Goal: Information Seeking & Learning: Learn about a topic

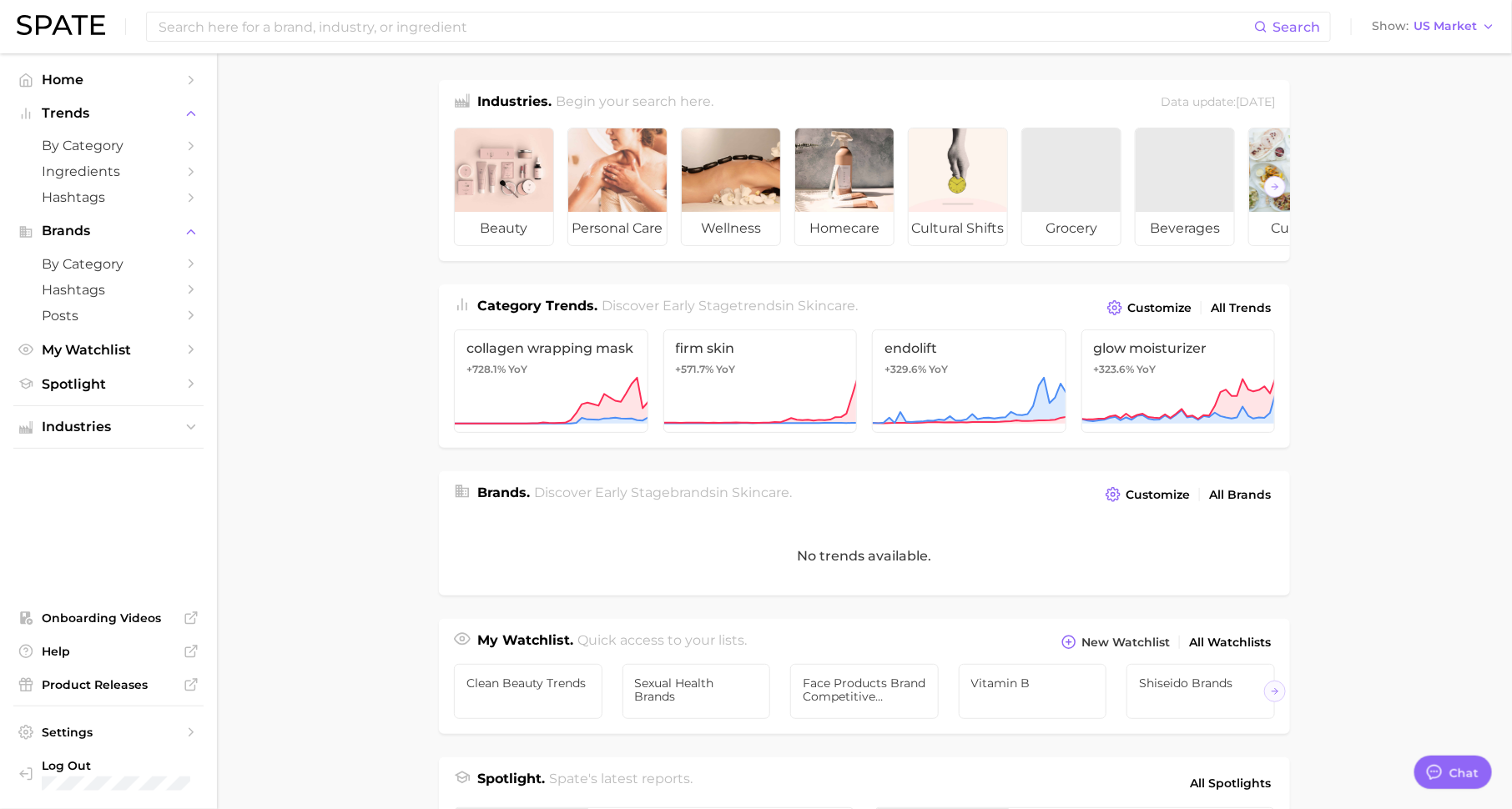
scroll to position [21, 0]
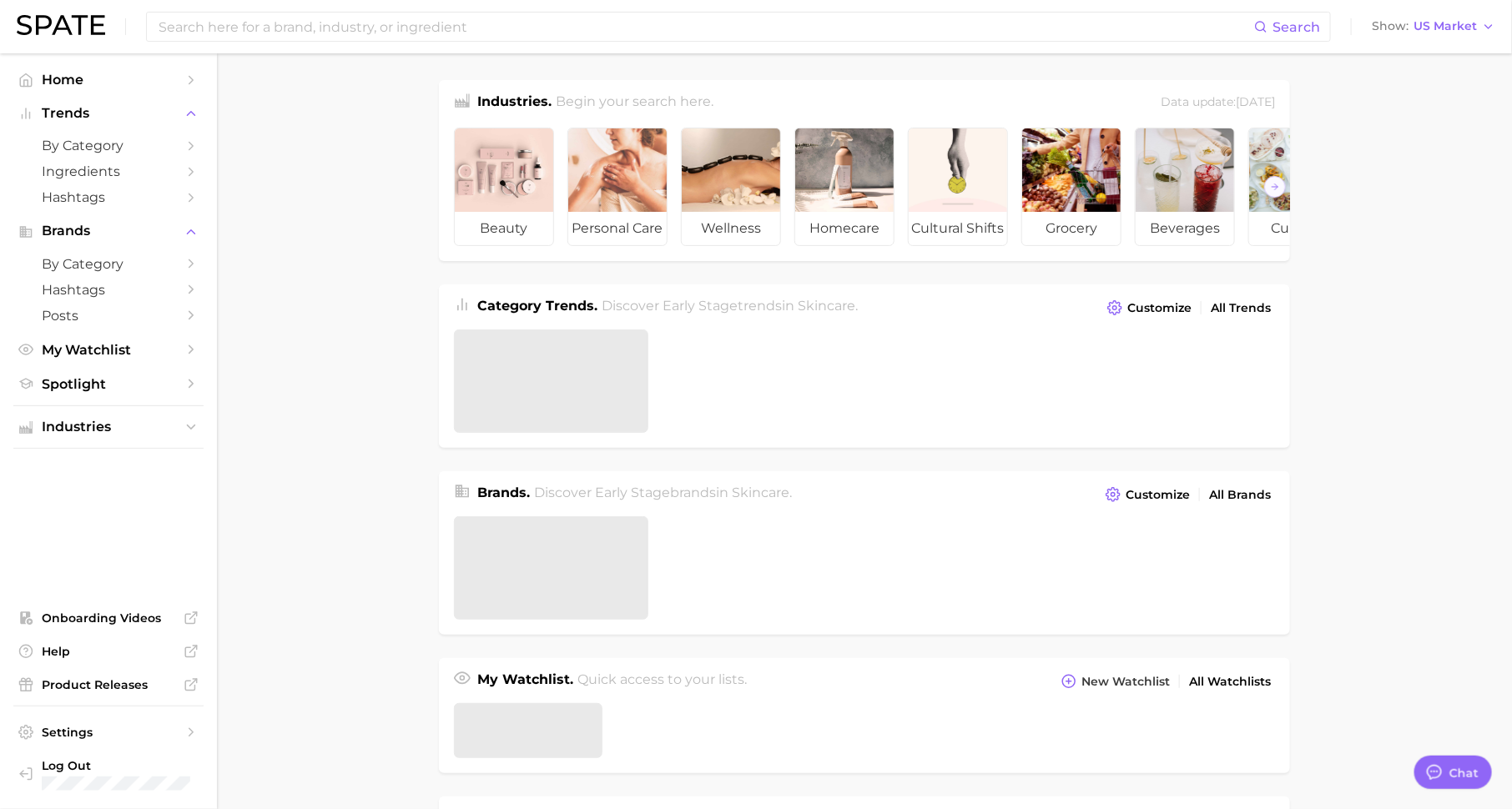
scroll to position [21, 0]
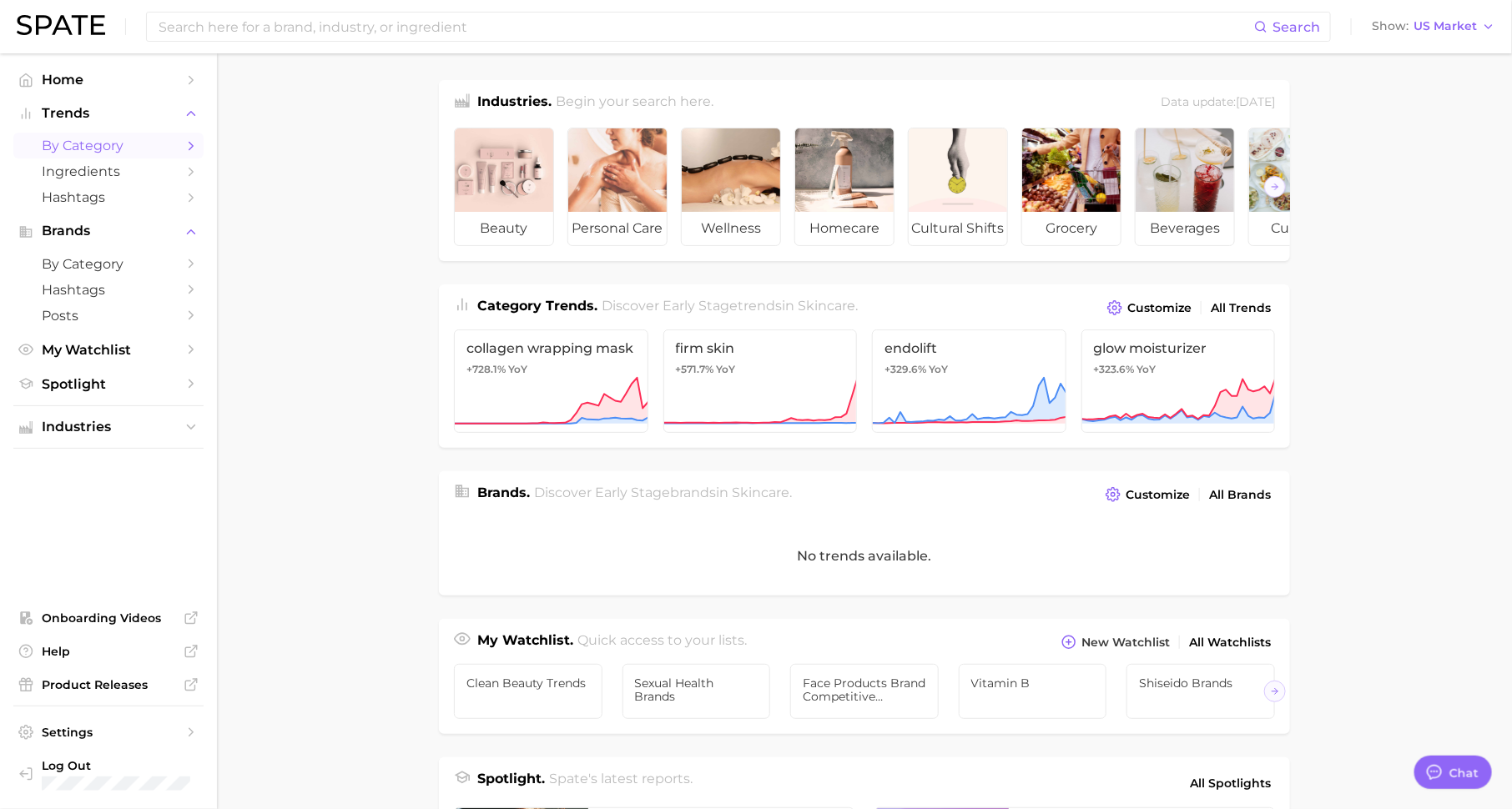
click at [170, 148] on span "by Category" at bounding box center [108, 146] width 133 height 16
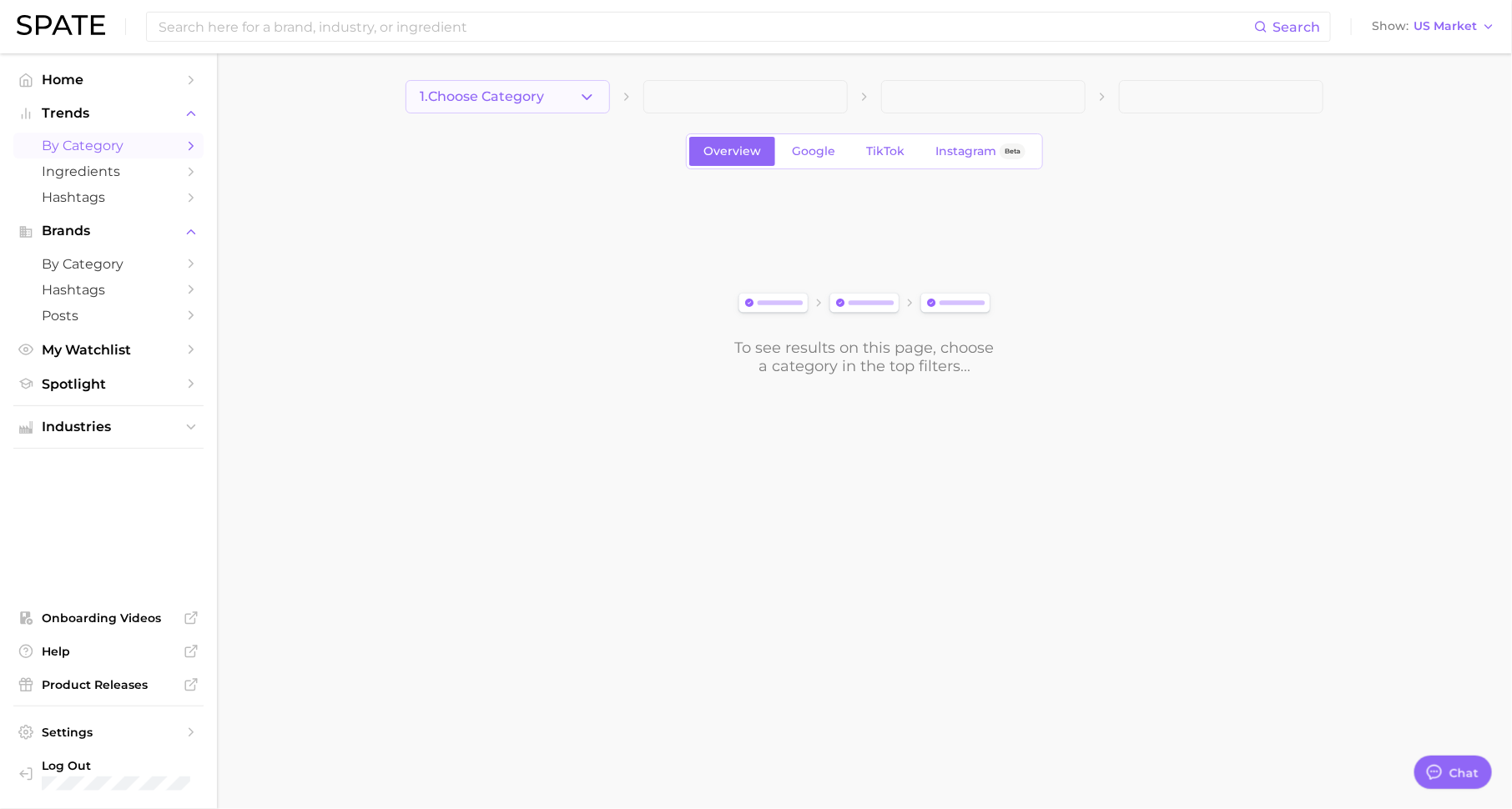
click at [530, 97] on span "1. Choose Category" at bounding box center [482, 97] width 124 height 15
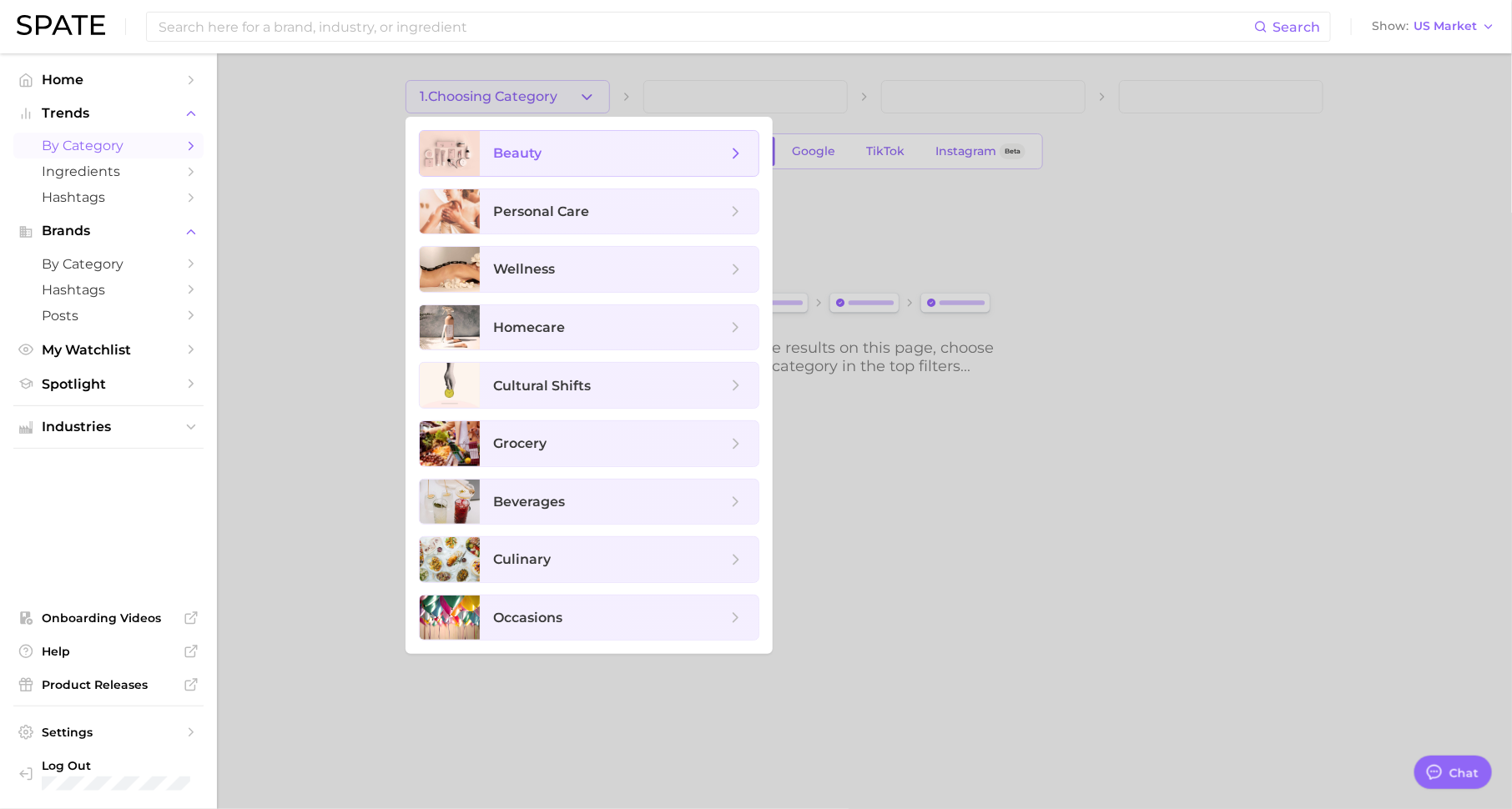
click at [550, 151] on span "beauty" at bounding box center [610, 154] width 233 height 19
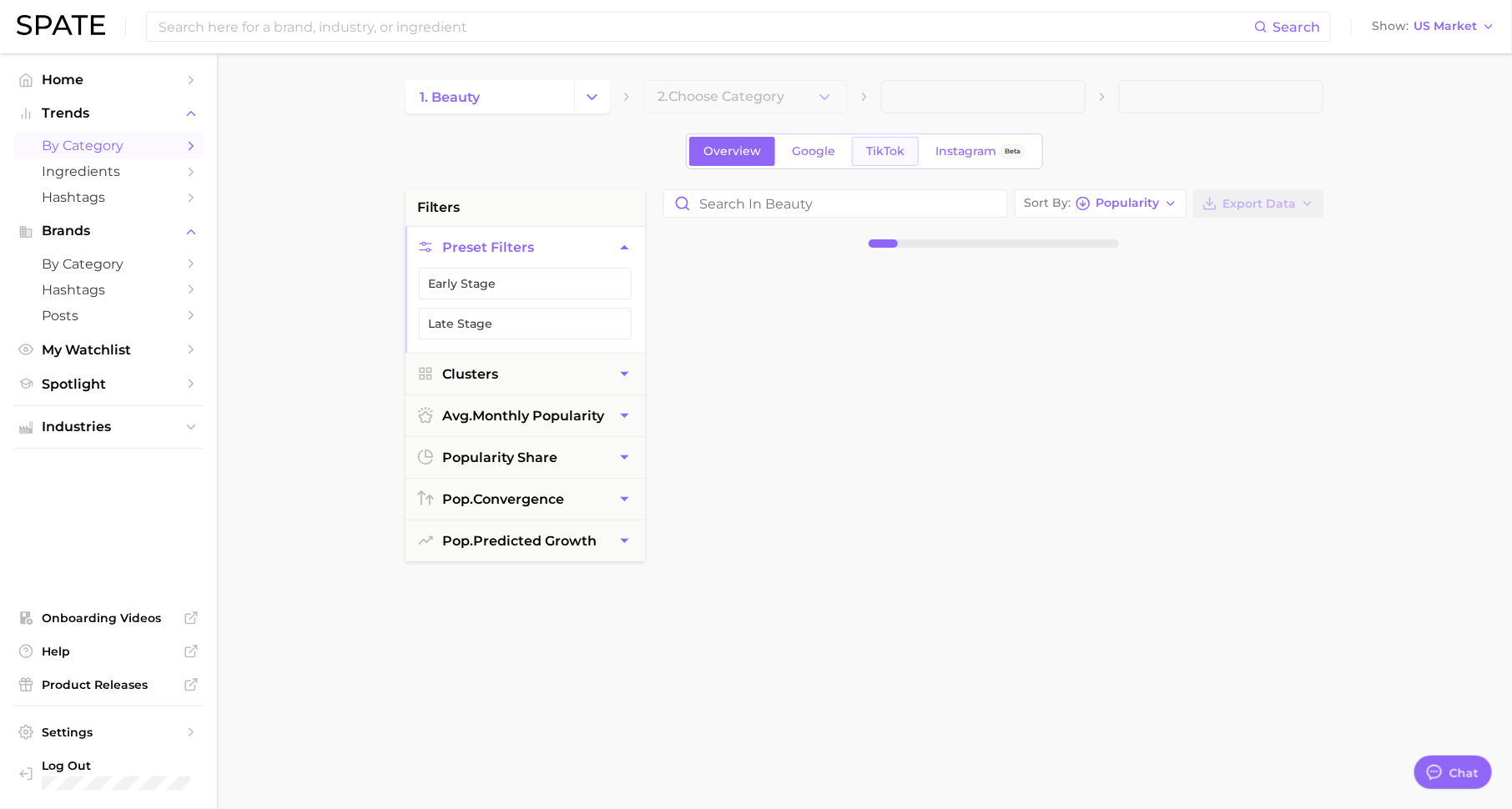
click at [872, 146] on span "TikTok" at bounding box center [885, 151] width 38 height 14
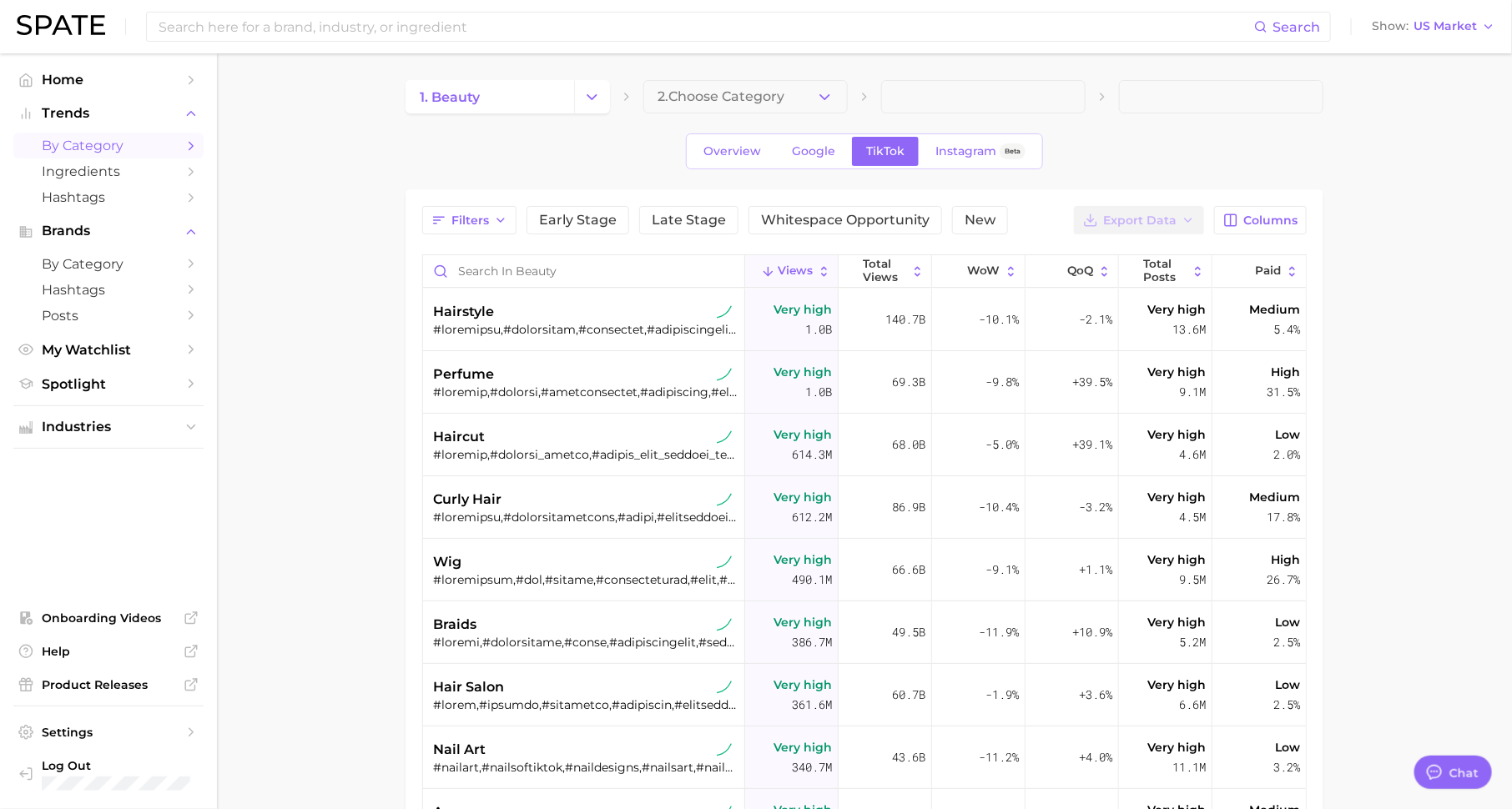
type textarea "x"
click at [1246, 219] on span "Columns" at bounding box center [1270, 220] width 54 height 14
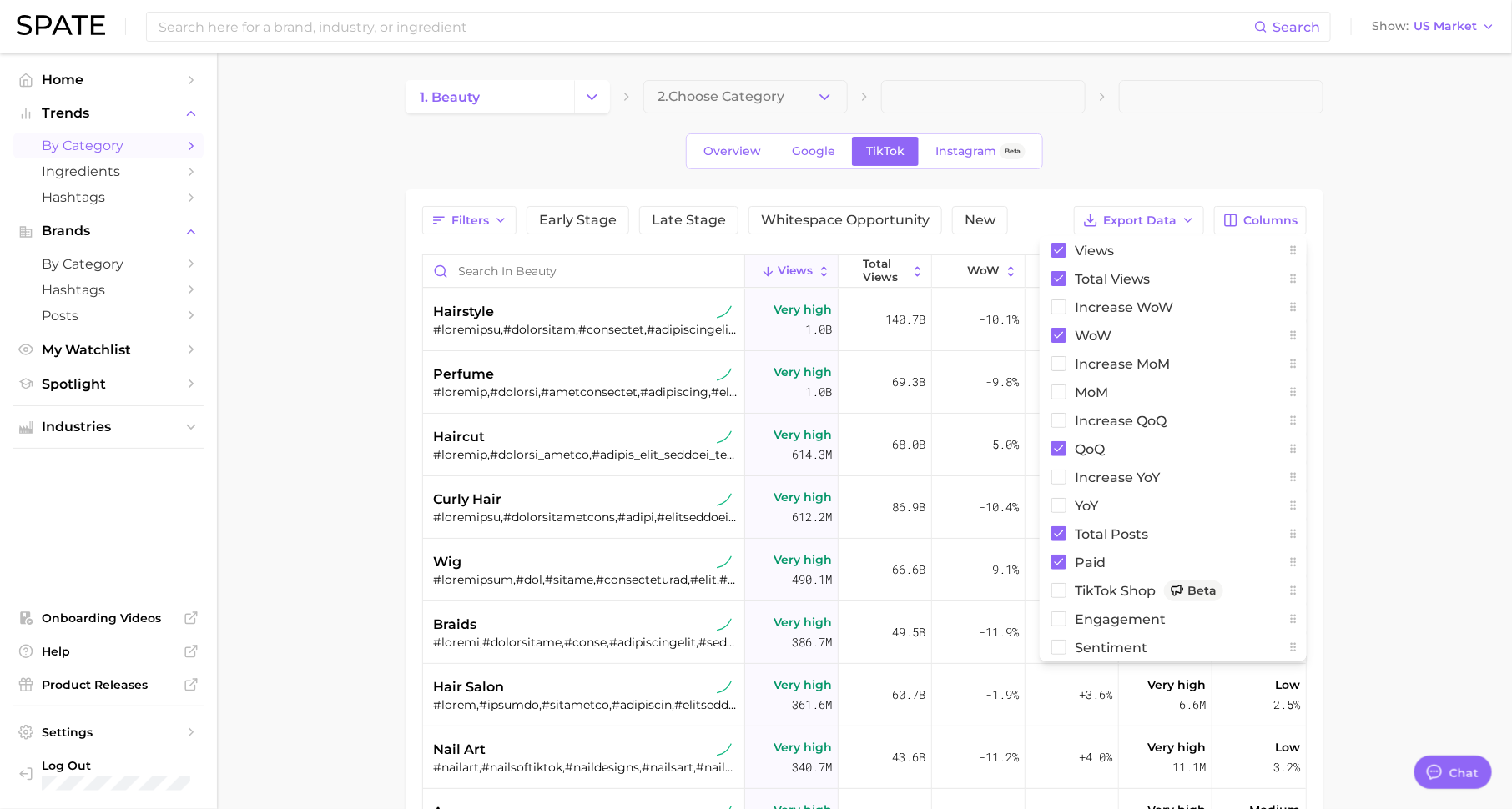
click at [1355, 513] on main "1. beauty 2. Choose Category Overview Google TikTok Instagram Beta Filters Earl…" at bounding box center [865, 608] width 1295 height 1110
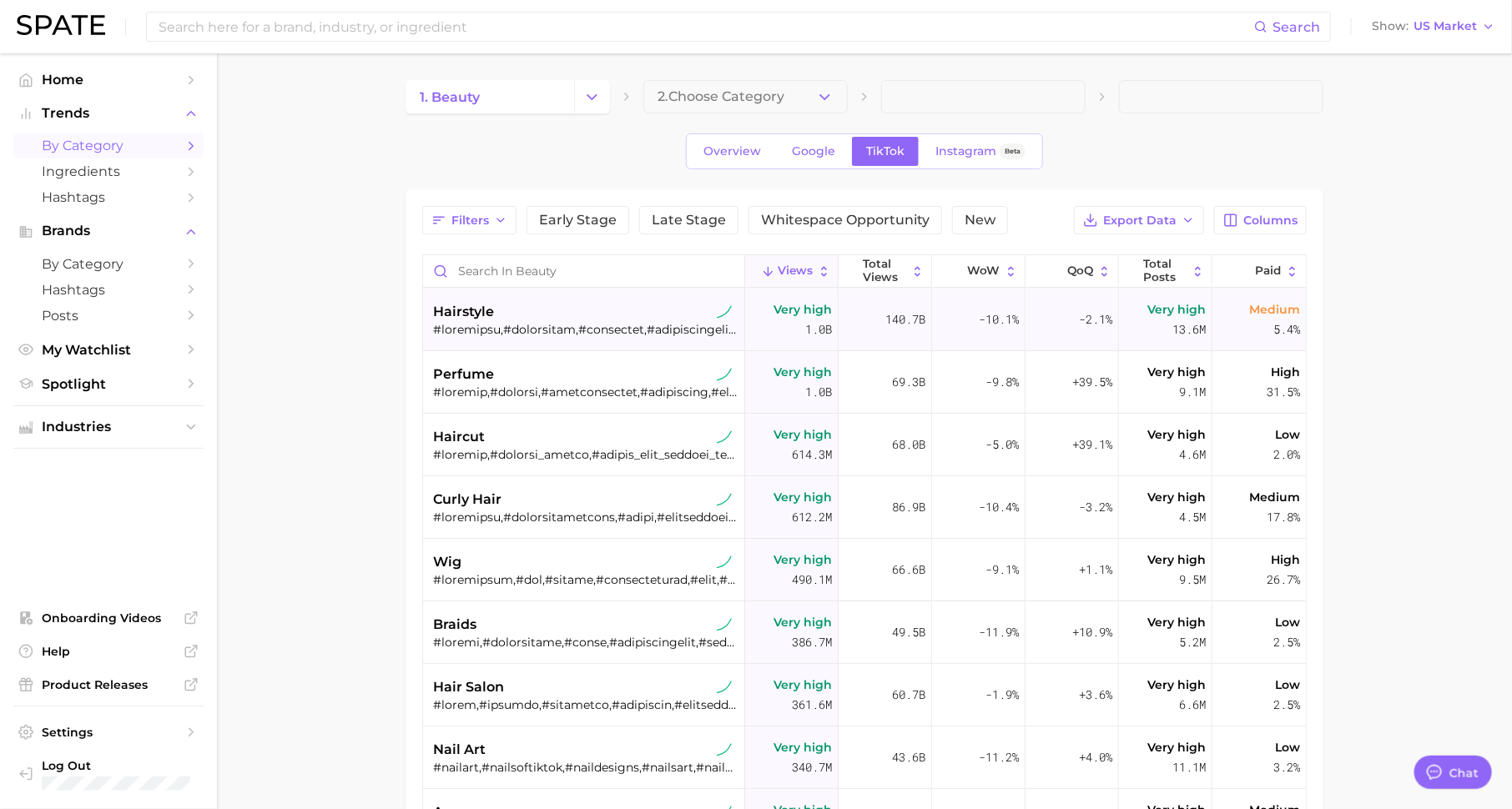
click at [606, 303] on div "hairstyle" at bounding box center [585, 312] width 305 height 20
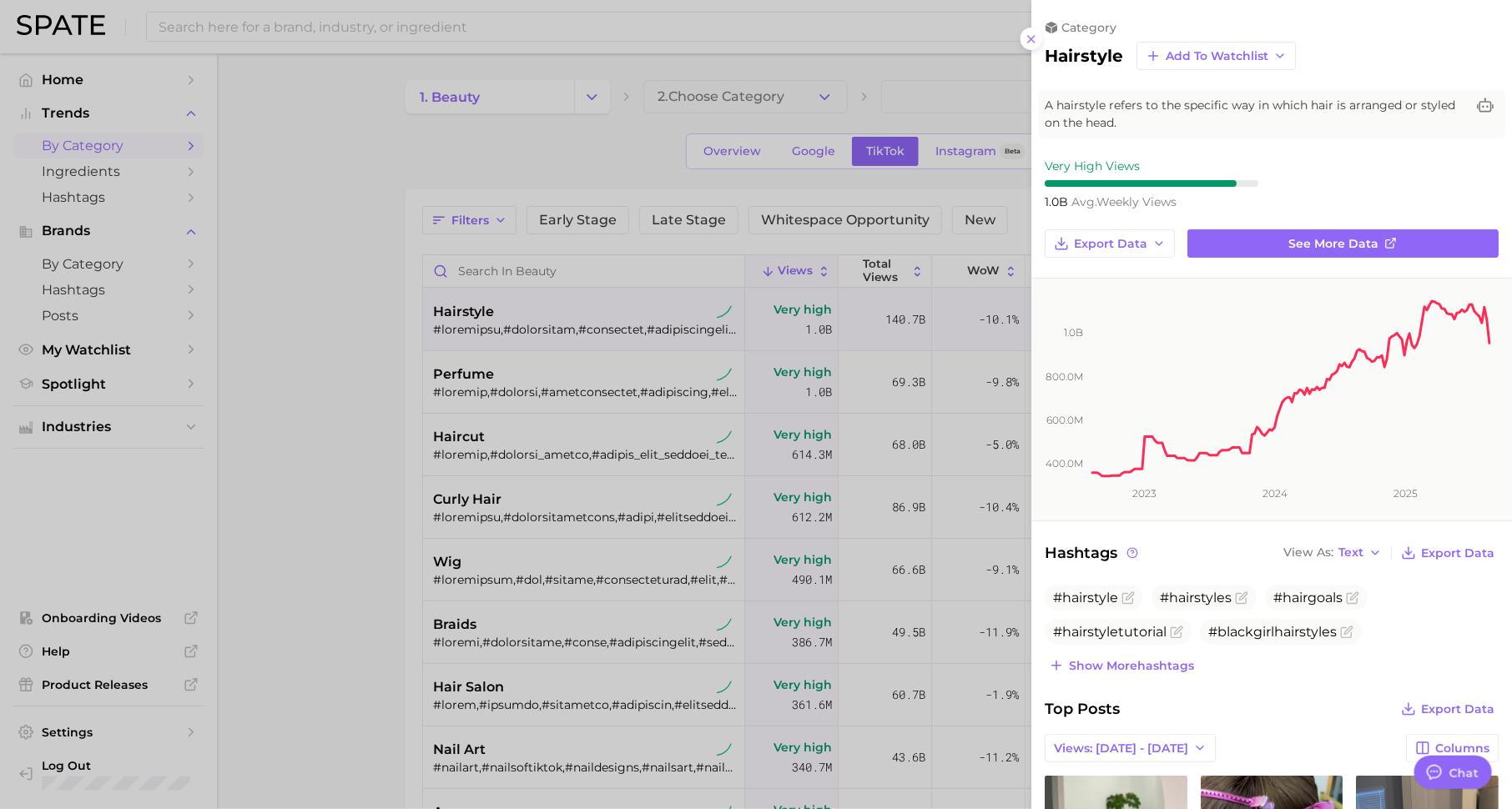
click at [699, 308] on div at bounding box center [756, 404] width 1512 height 809
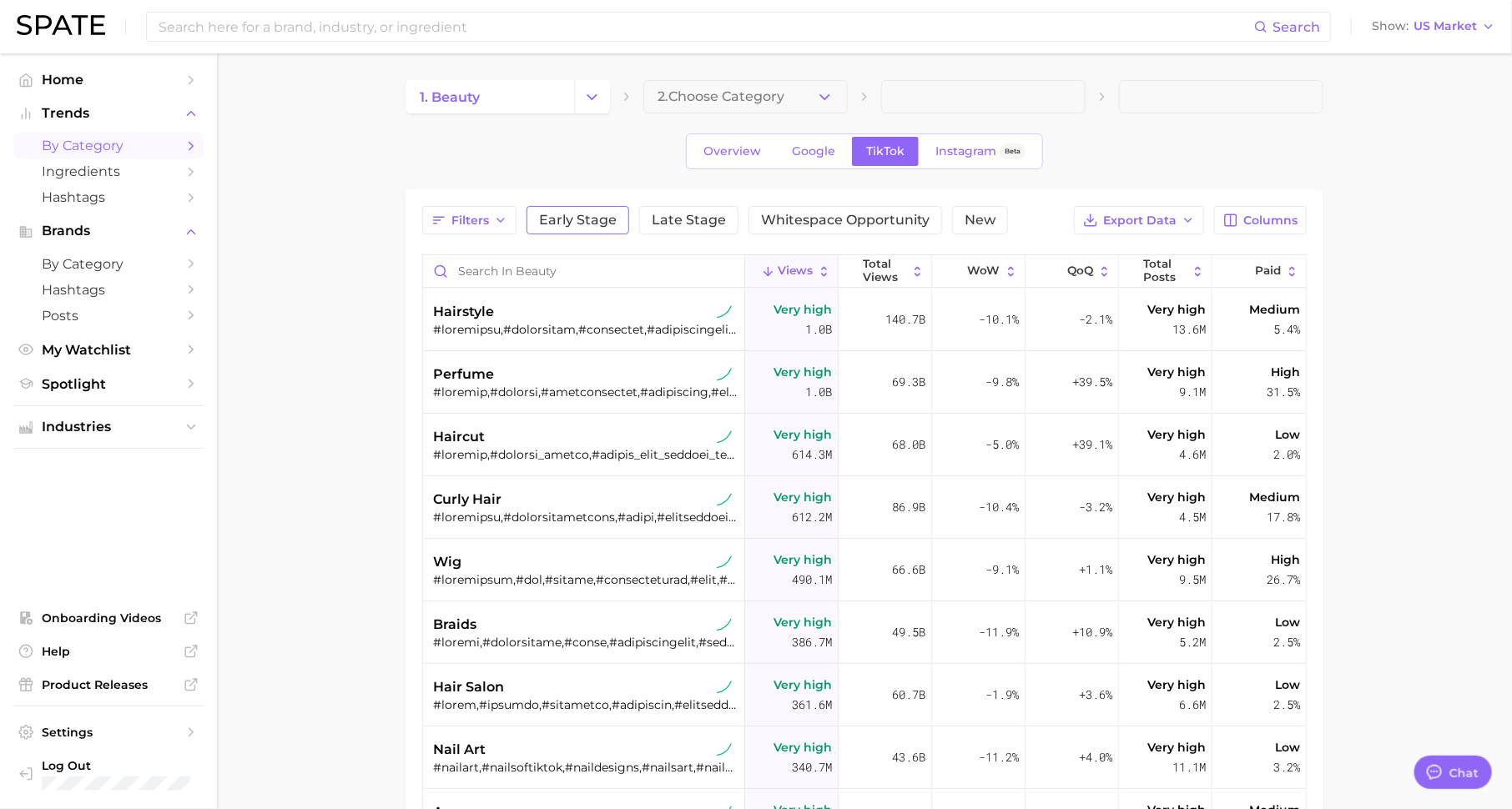
click at [607, 208] on button "Early Stage" at bounding box center [578, 220] width 103 height 28
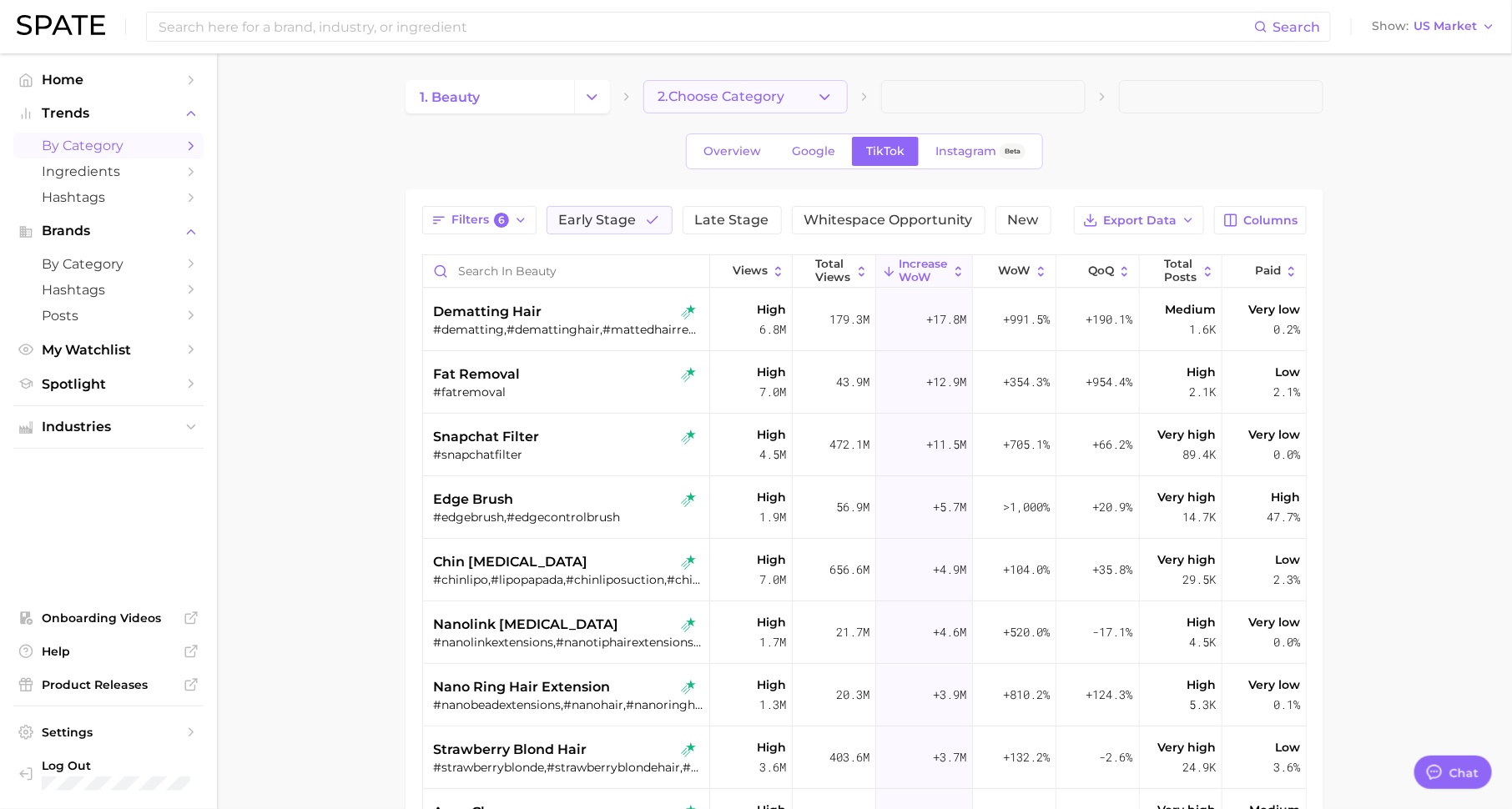
click at [791, 99] on button "2. Choose Category" at bounding box center [745, 97] width 204 height 34
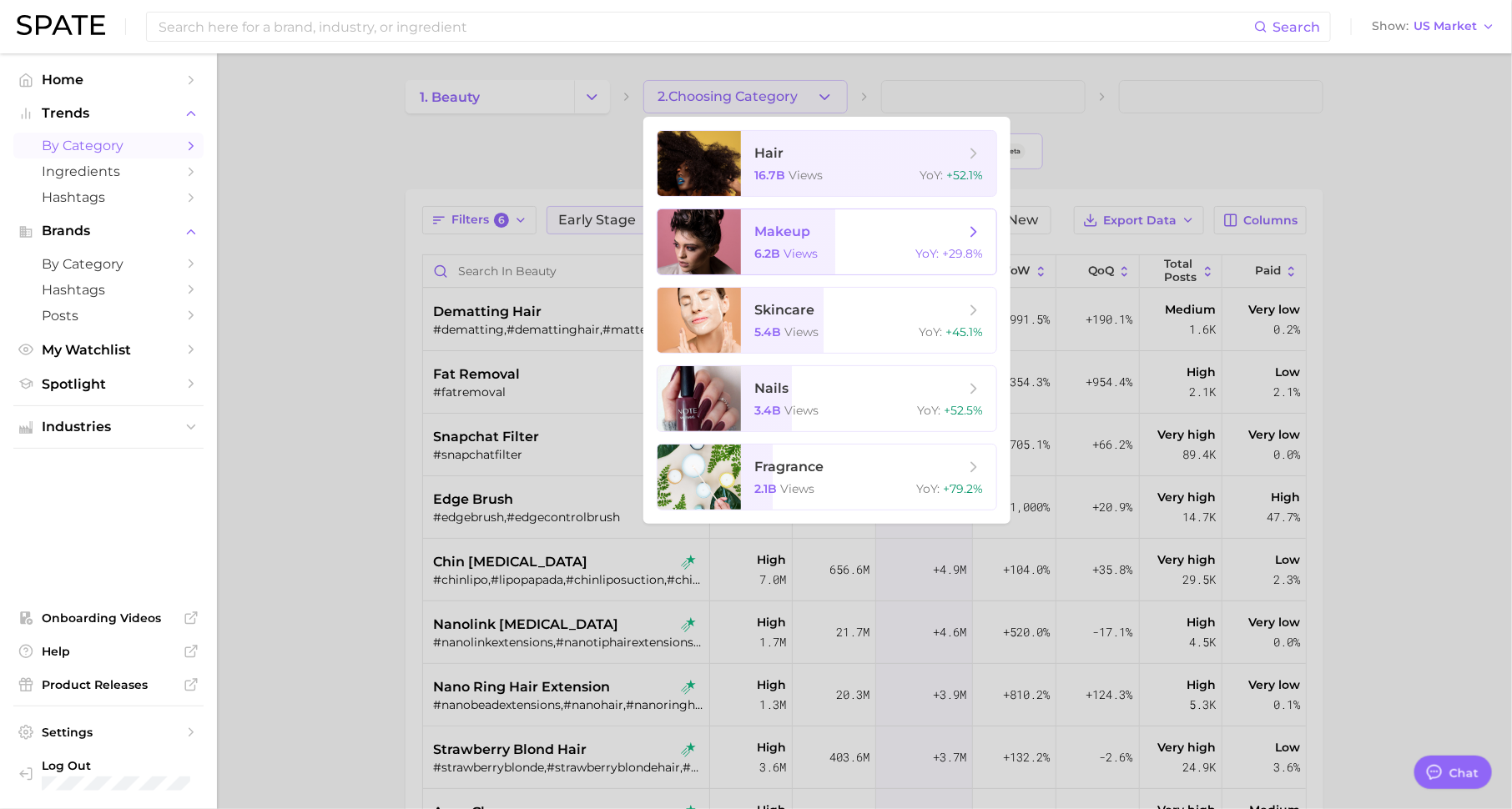
click at [801, 253] on span "views" at bounding box center [801, 254] width 35 height 15
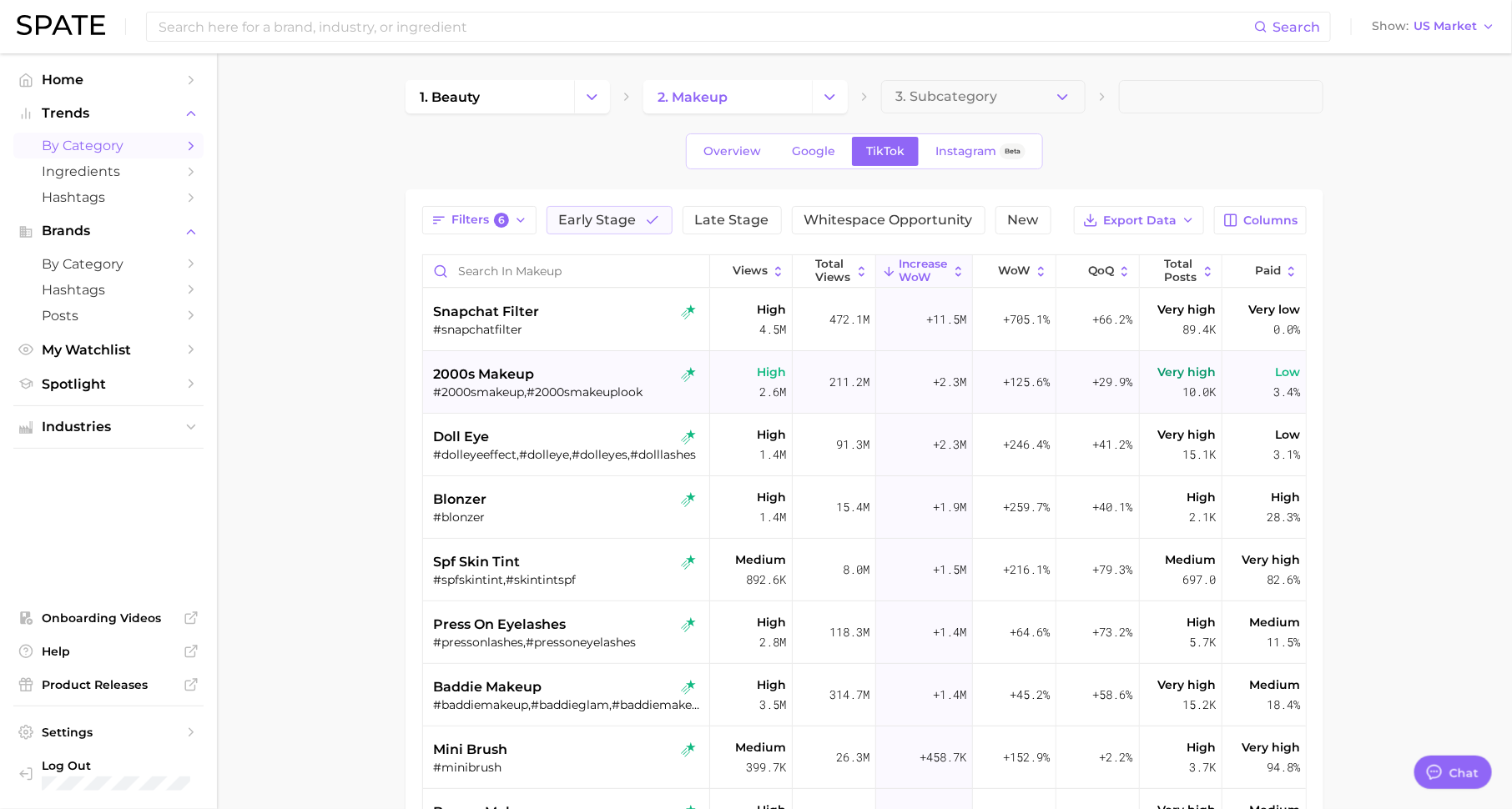
click at [549, 384] on div "#2000smakeup,#2000smakeuplook" at bounding box center [567, 392] width 270 height 15
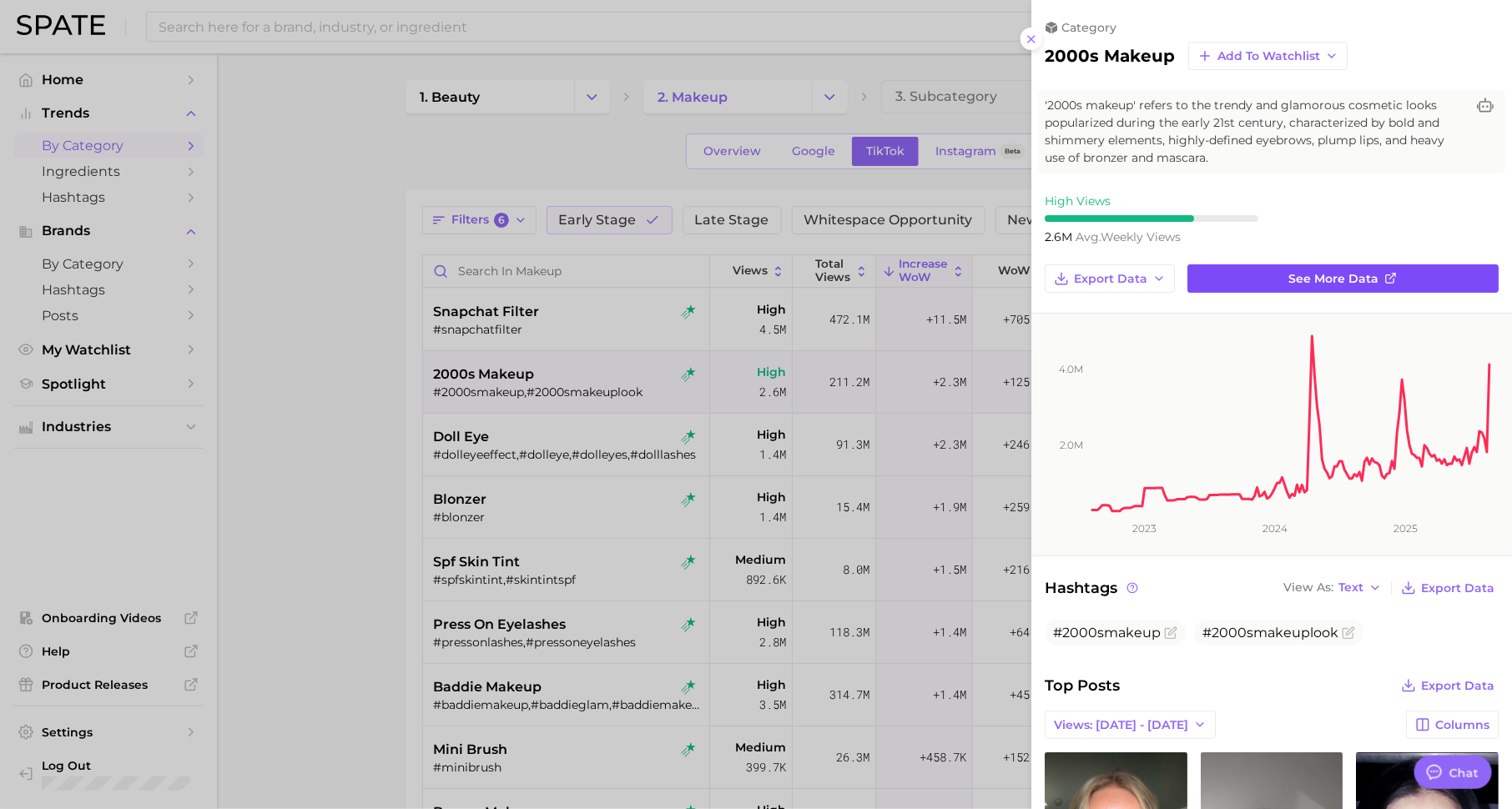
click at [1206, 269] on link "See more data" at bounding box center [1344, 278] width 312 height 28
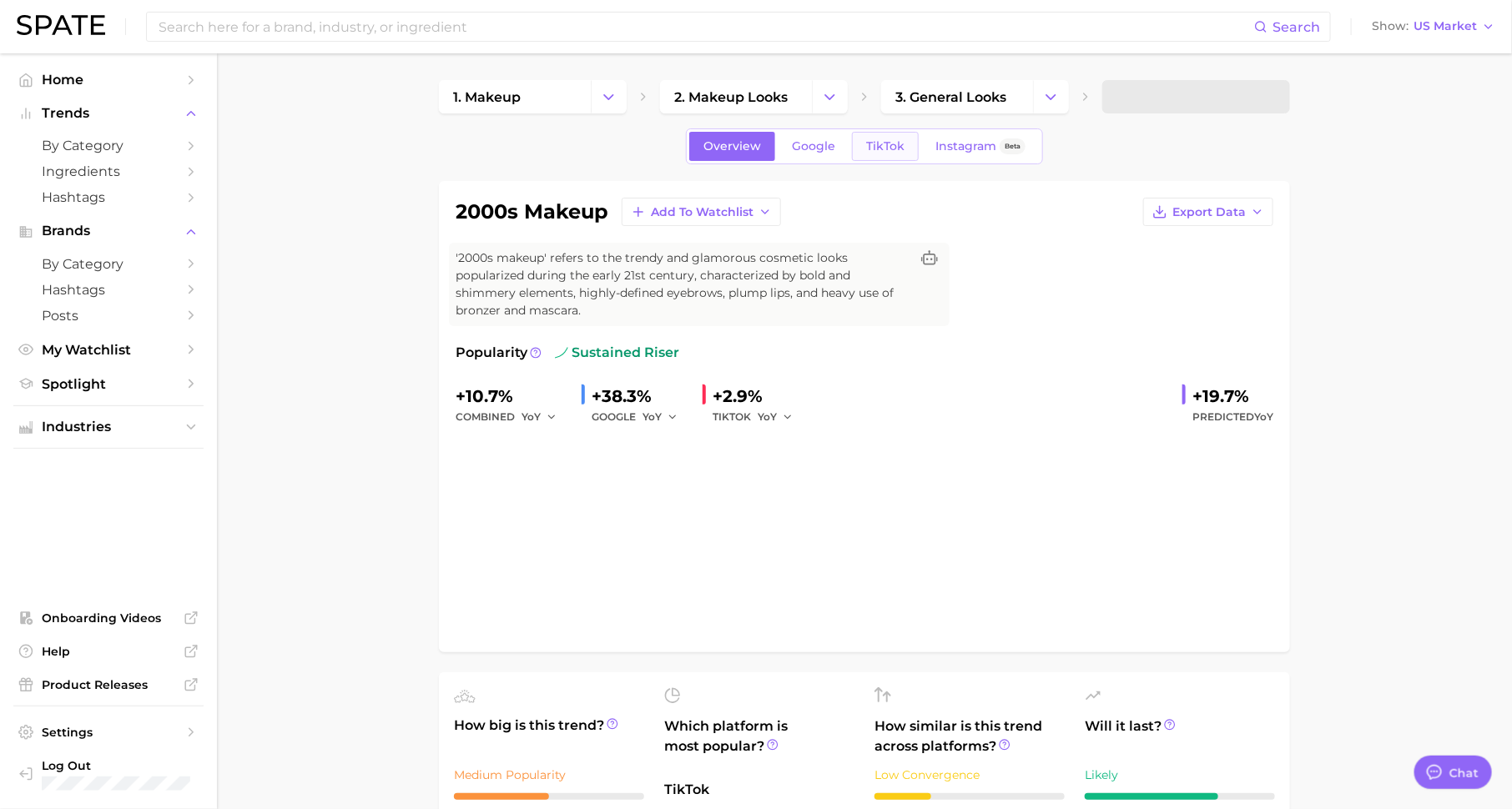
click at [896, 151] on span "TikTok" at bounding box center [885, 146] width 38 height 14
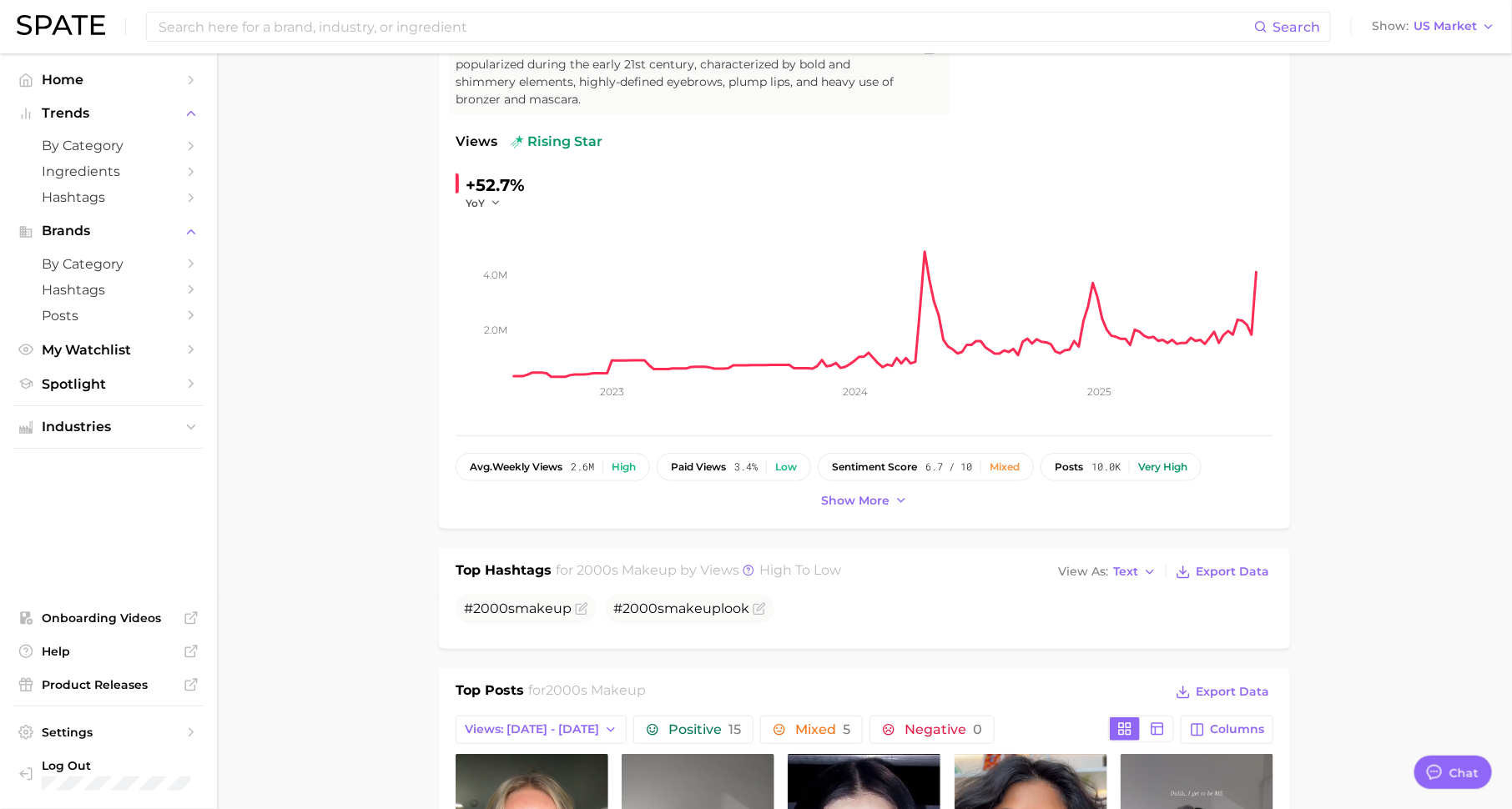
scroll to position [326, 0]
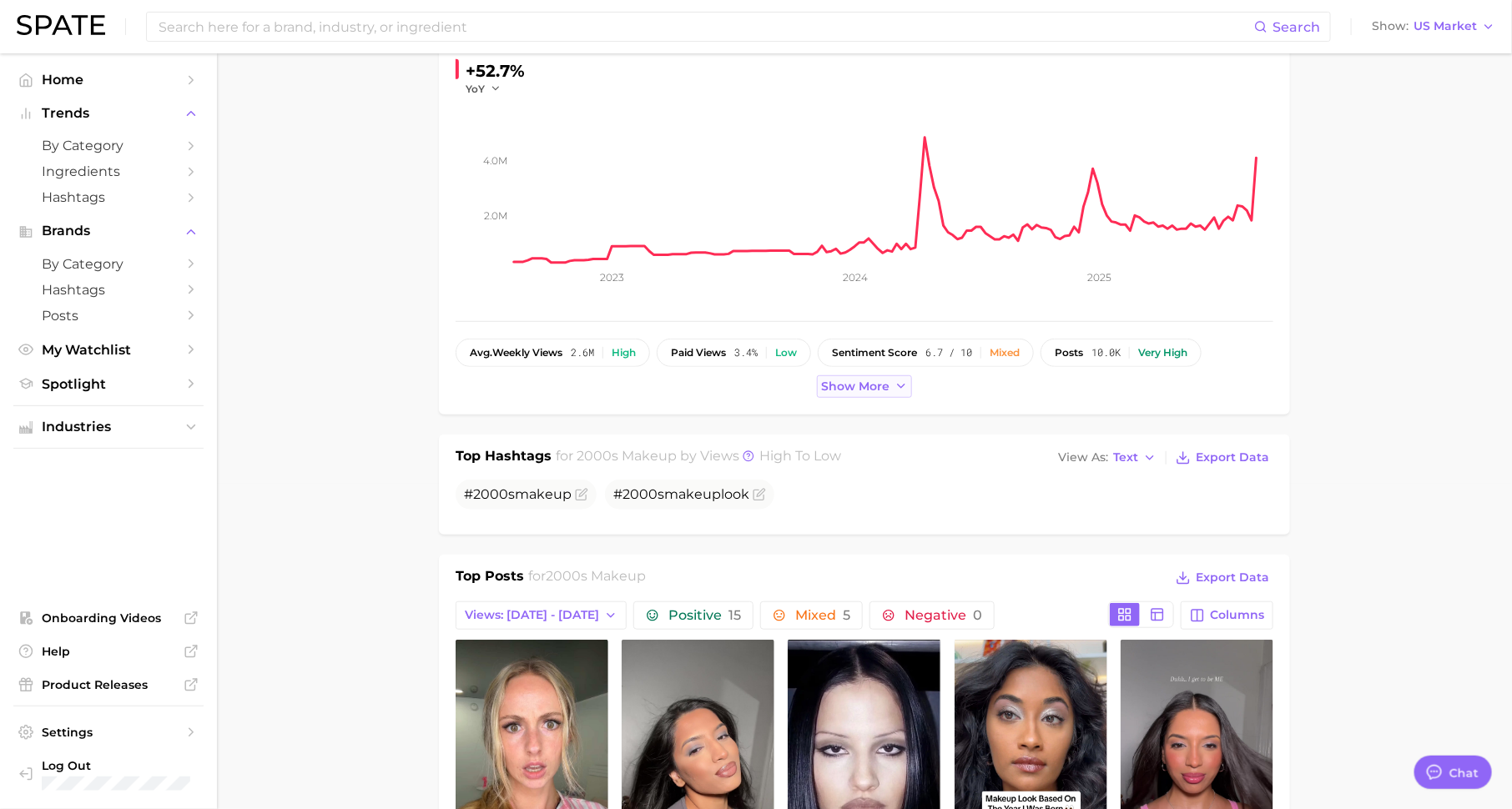
click at [871, 384] on span "Show more" at bounding box center [855, 386] width 68 height 14
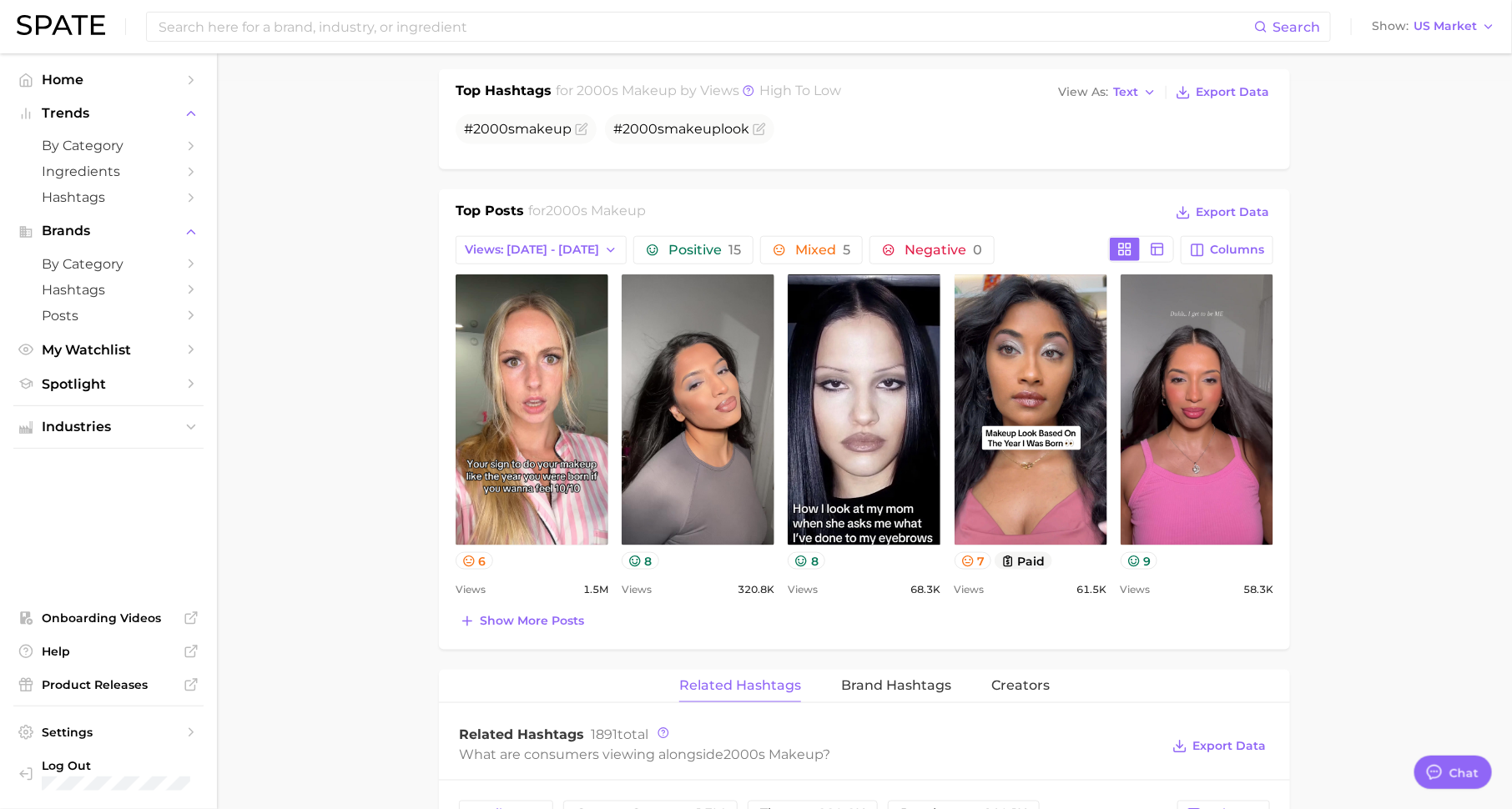
scroll to position [745, 0]
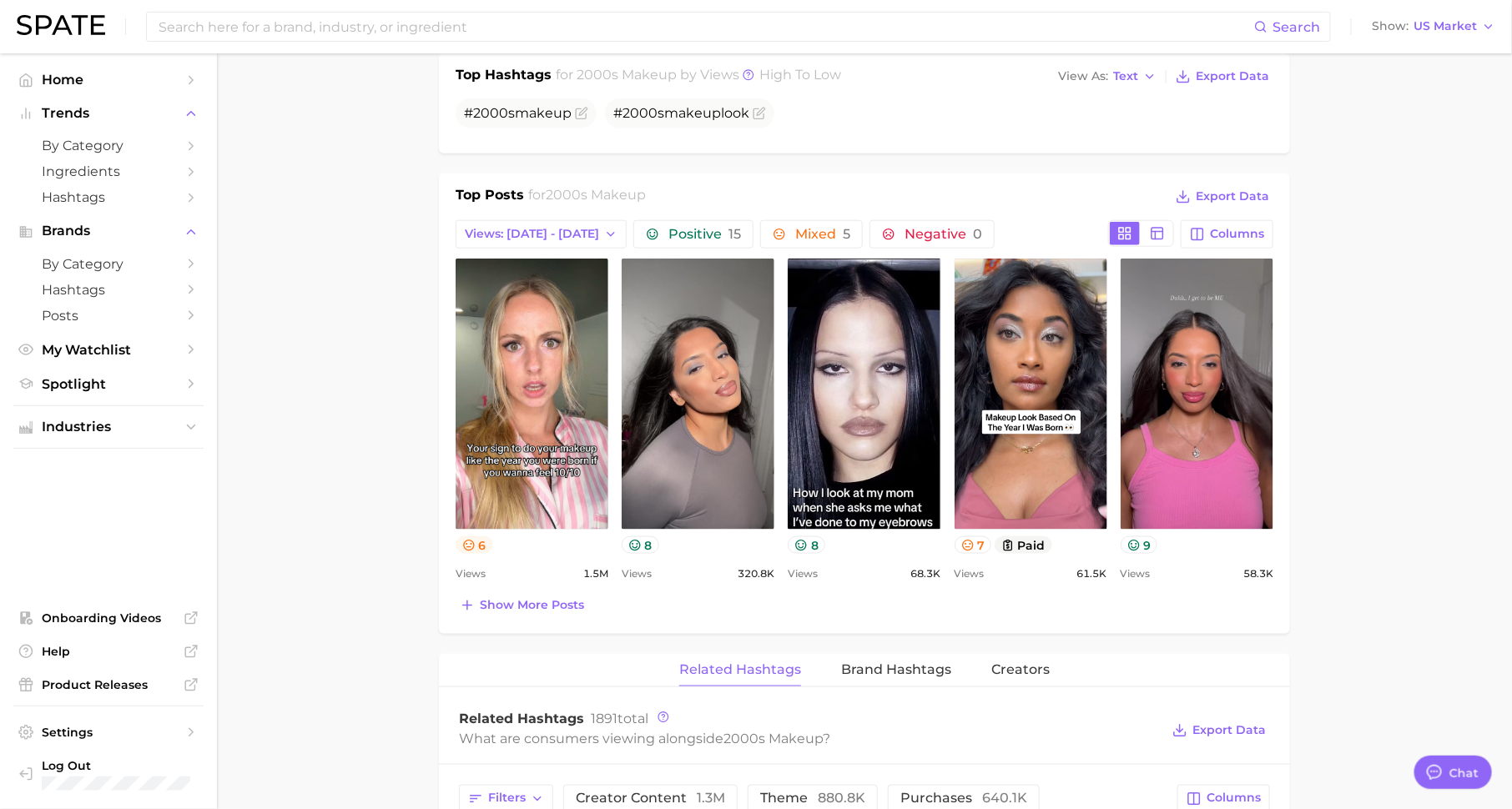
click at [483, 539] on button "6" at bounding box center [474, 545] width 37 height 18
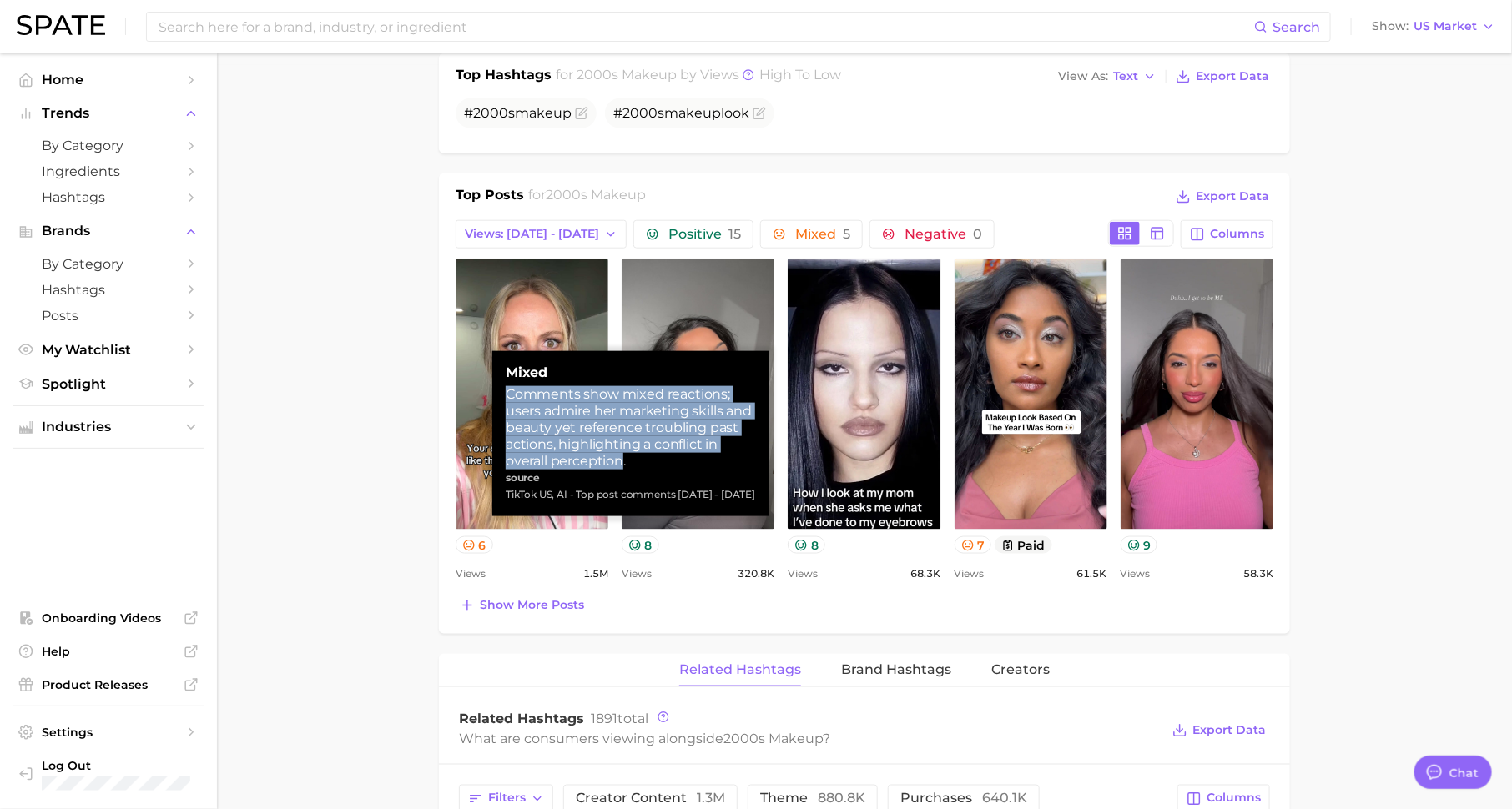
drag, startPoint x: 509, startPoint y: 397, endPoint x: 623, endPoint y: 467, distance: 133.8
click at [623, 467] on div "Comments show mixed reactions; users admire her marketing skills and beauty yet…" at bounding box center [631, 427] width 250 height 83
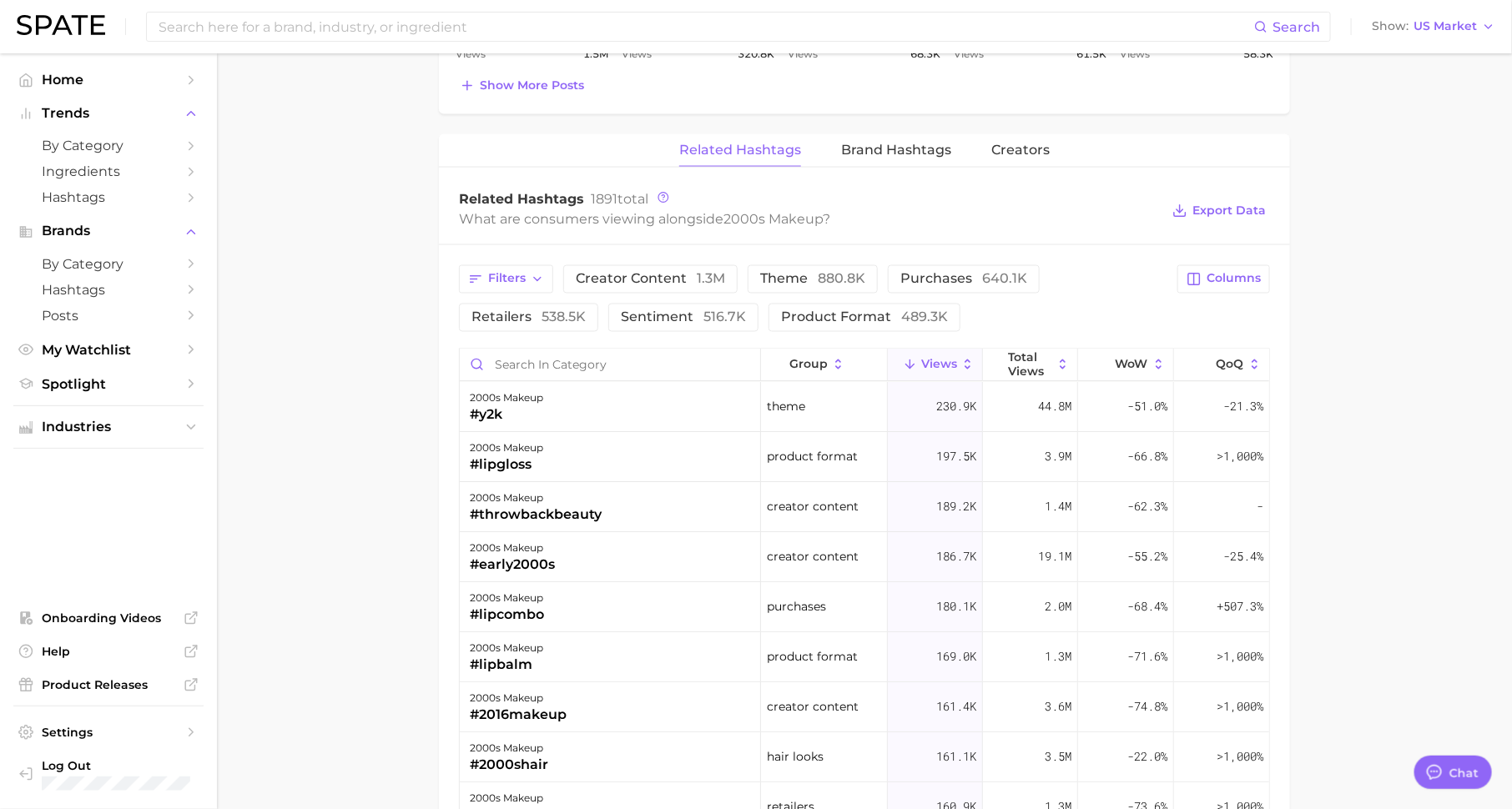
scroll to position [1258, 0]
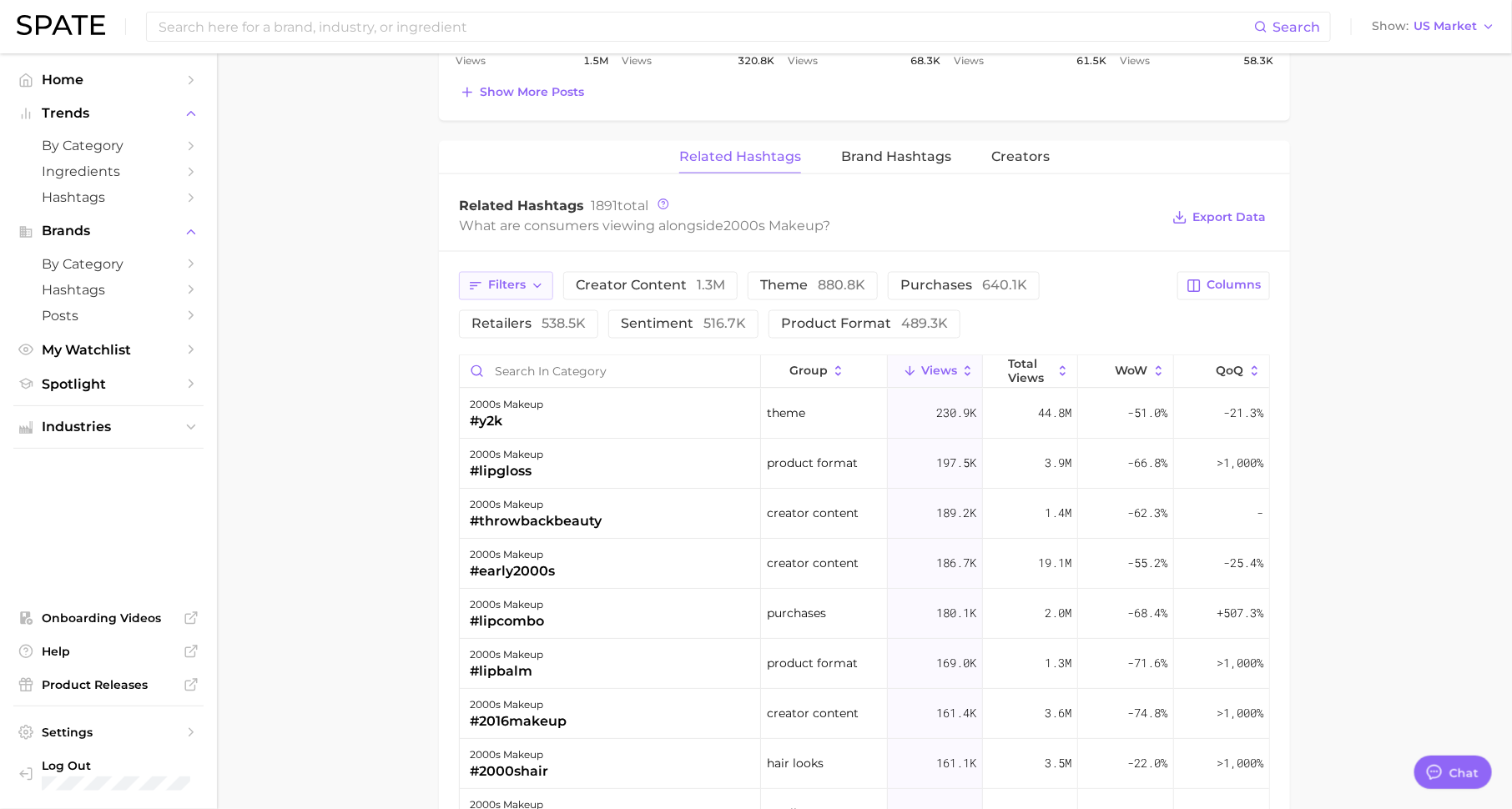
click at [481, 279] on icon "button" at bounding box center [476, 286] width 15 height 15
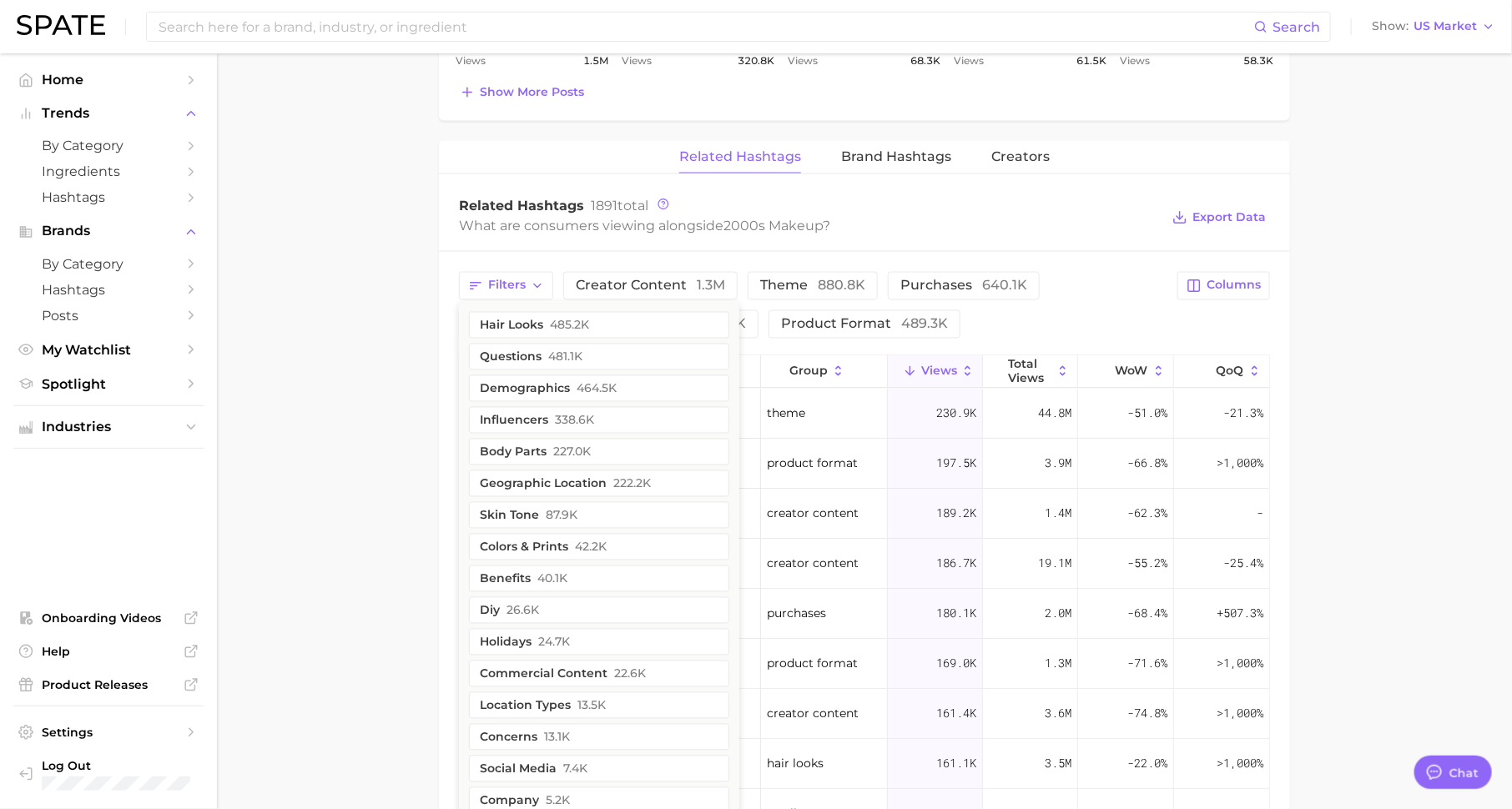
click at [394, 408] on main "1. makeup 2. makeup looks 3. general looks 4. 2000s makeup Overview Google TikT…" at bounding box center [865, 33] width 1295 height 2473
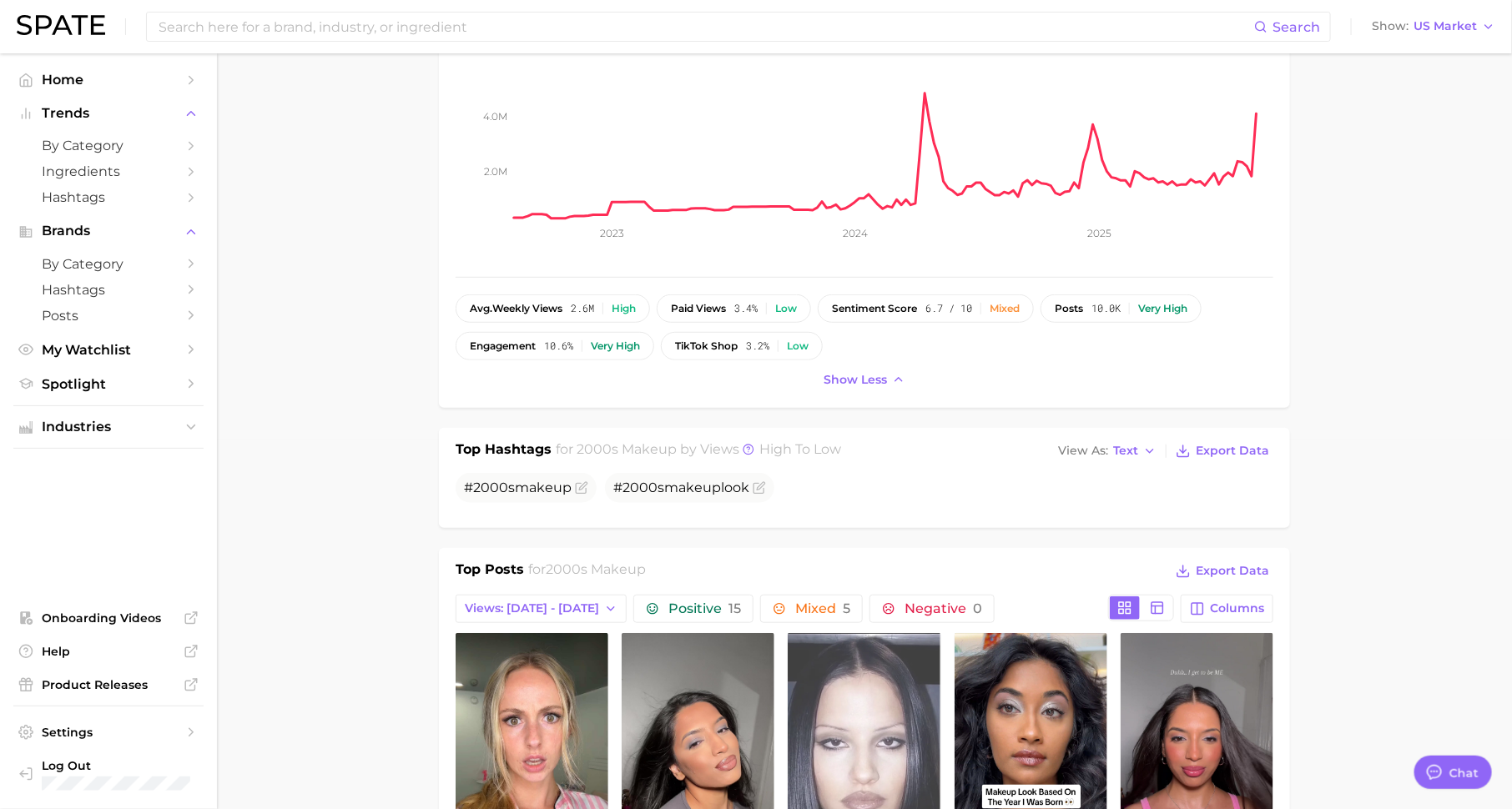
scroll to position [0, 0]
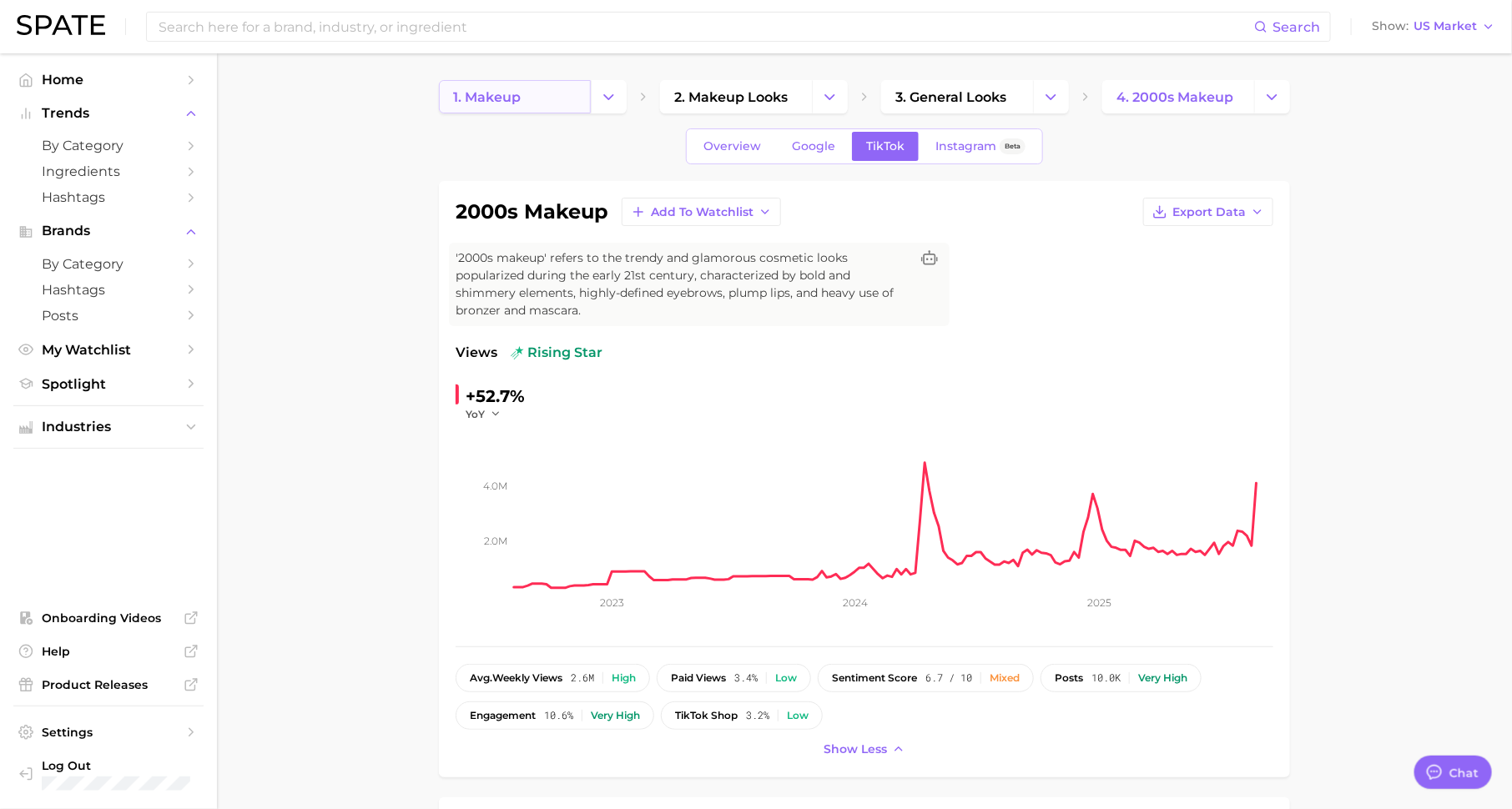
click at [539, 101] on link "1. makeup" at bounding box center [514, 97] width 152 height 34
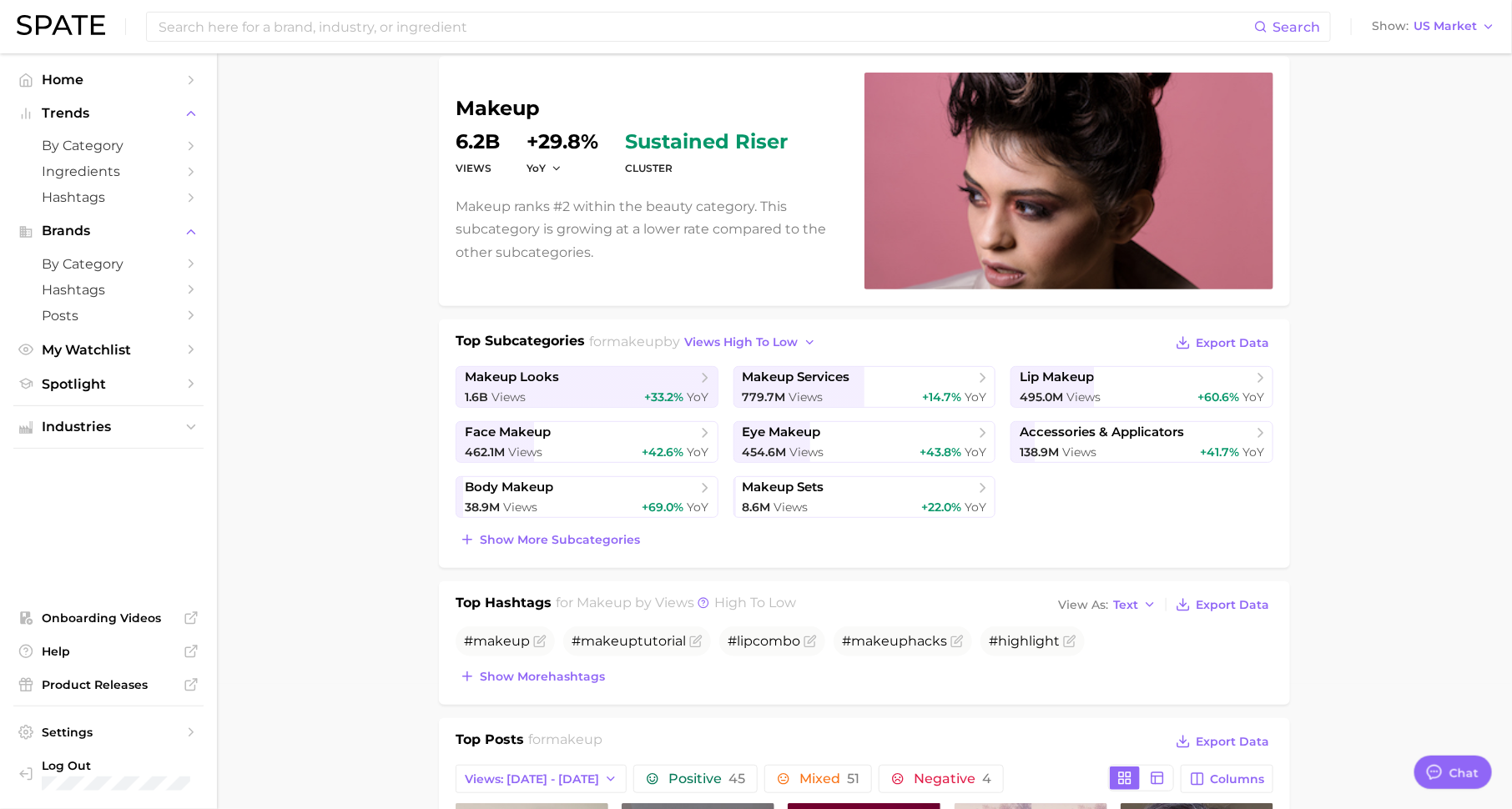
scroll to position [194, 0]
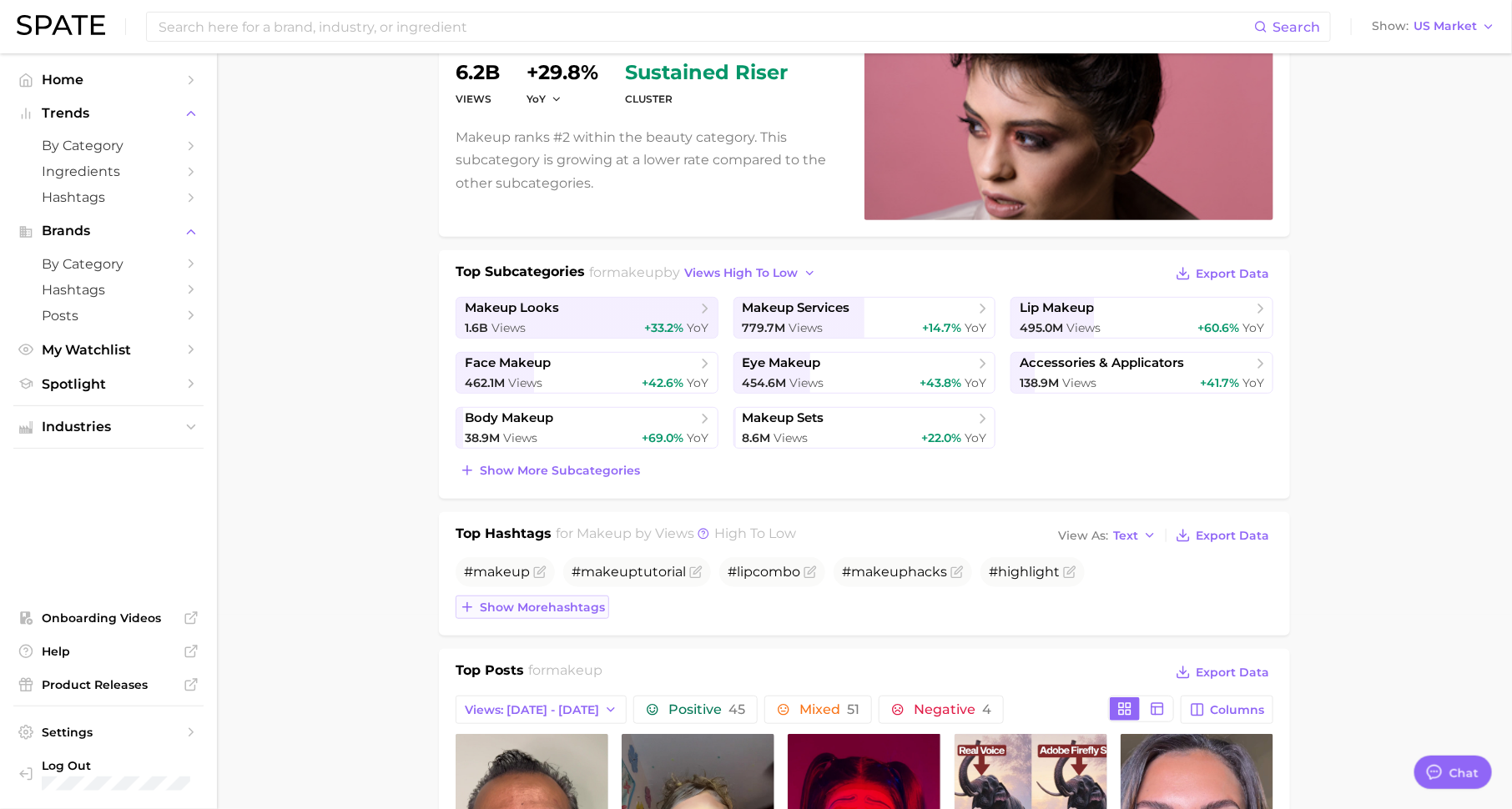
click at [582, 603] on span "Show more hashtags" at bounding box center [542, 607] width 125 height 14
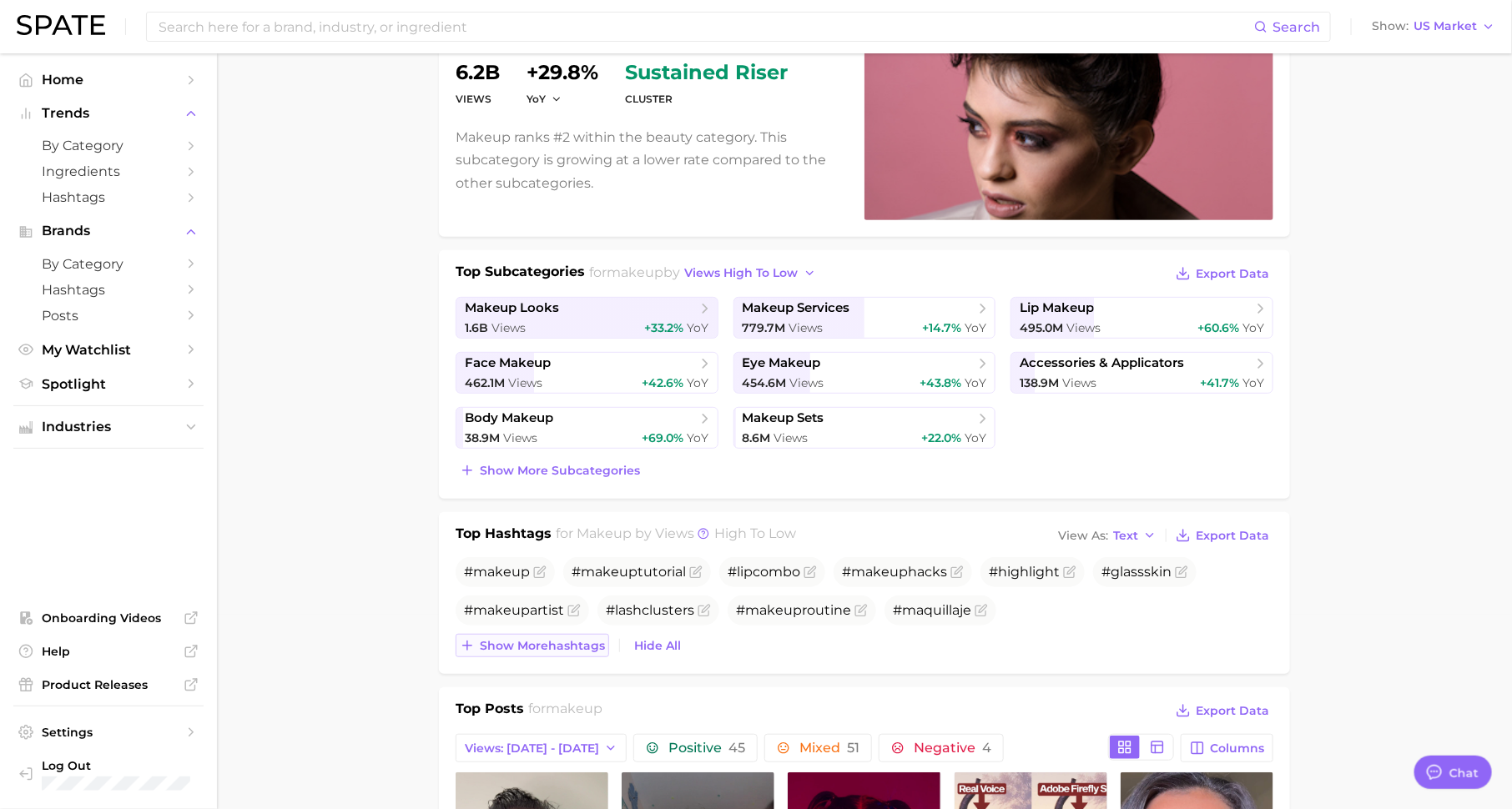
click at [578, 639] on span "Show more hashtags" at bounding box center [542, 646] width 125 height 14
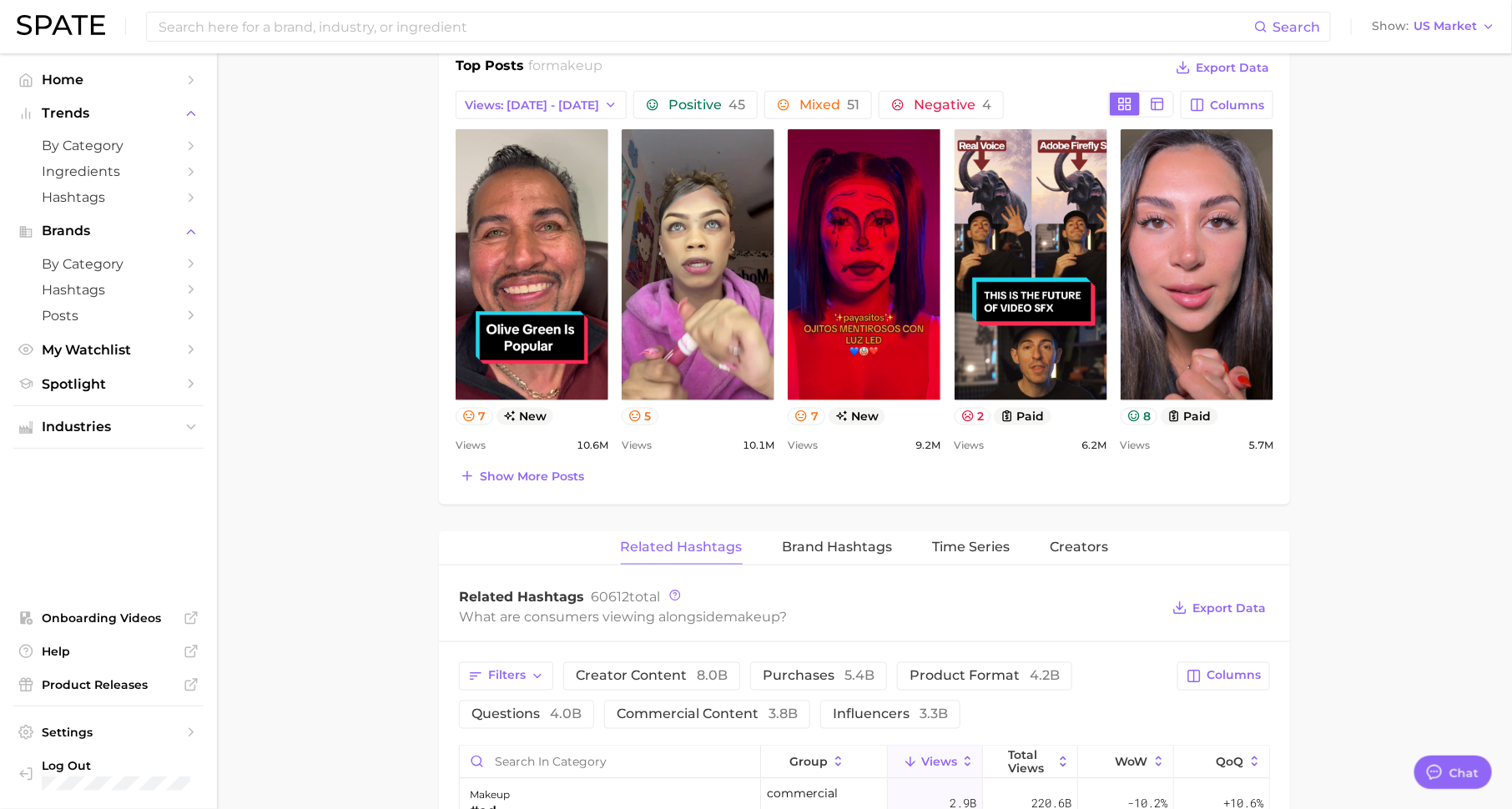
scroll to position [882, 0]
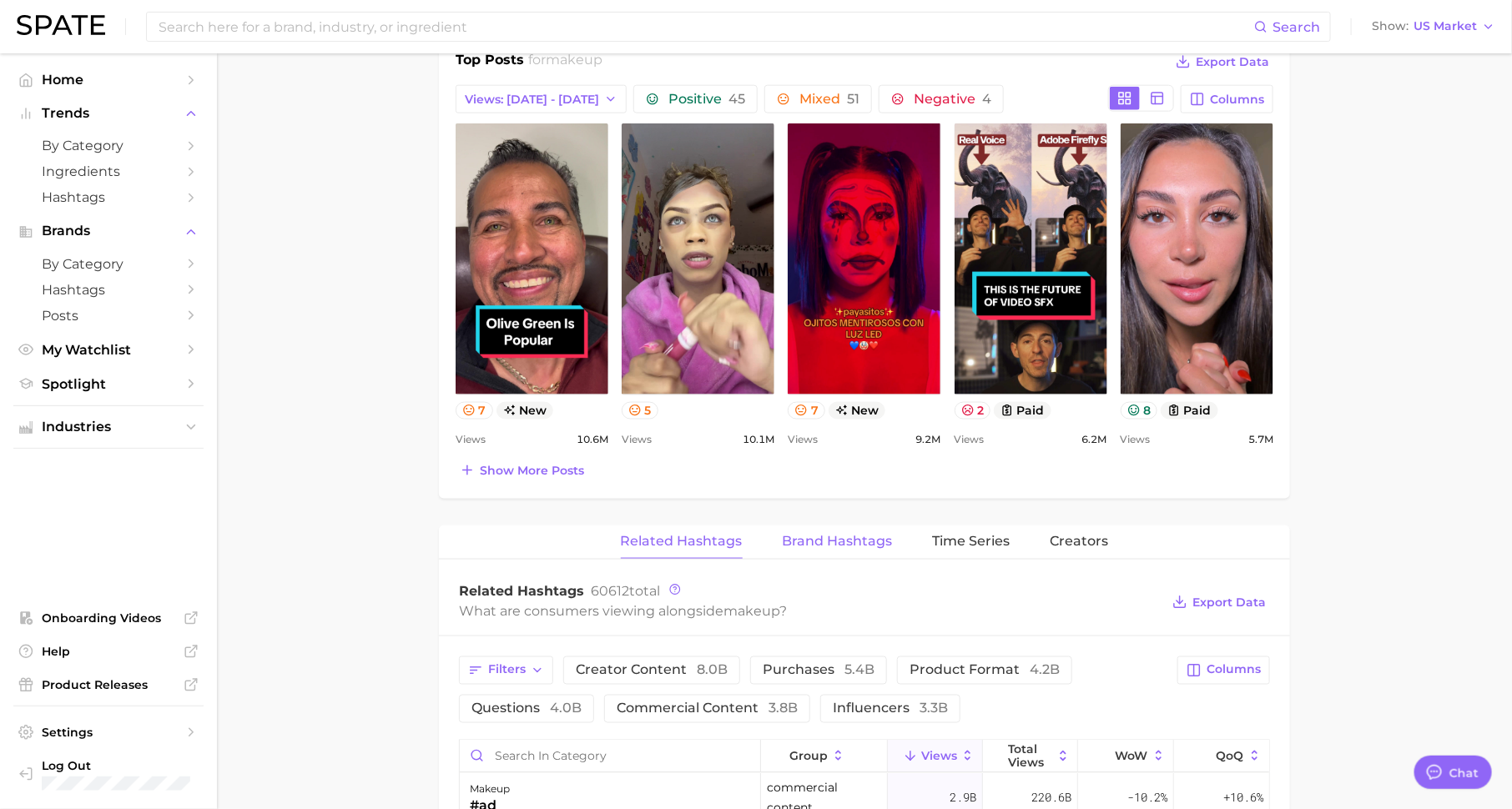
click at [840, 537] on span "Brand Hashtags" at bounding box center [838, 541] width 110 height 15
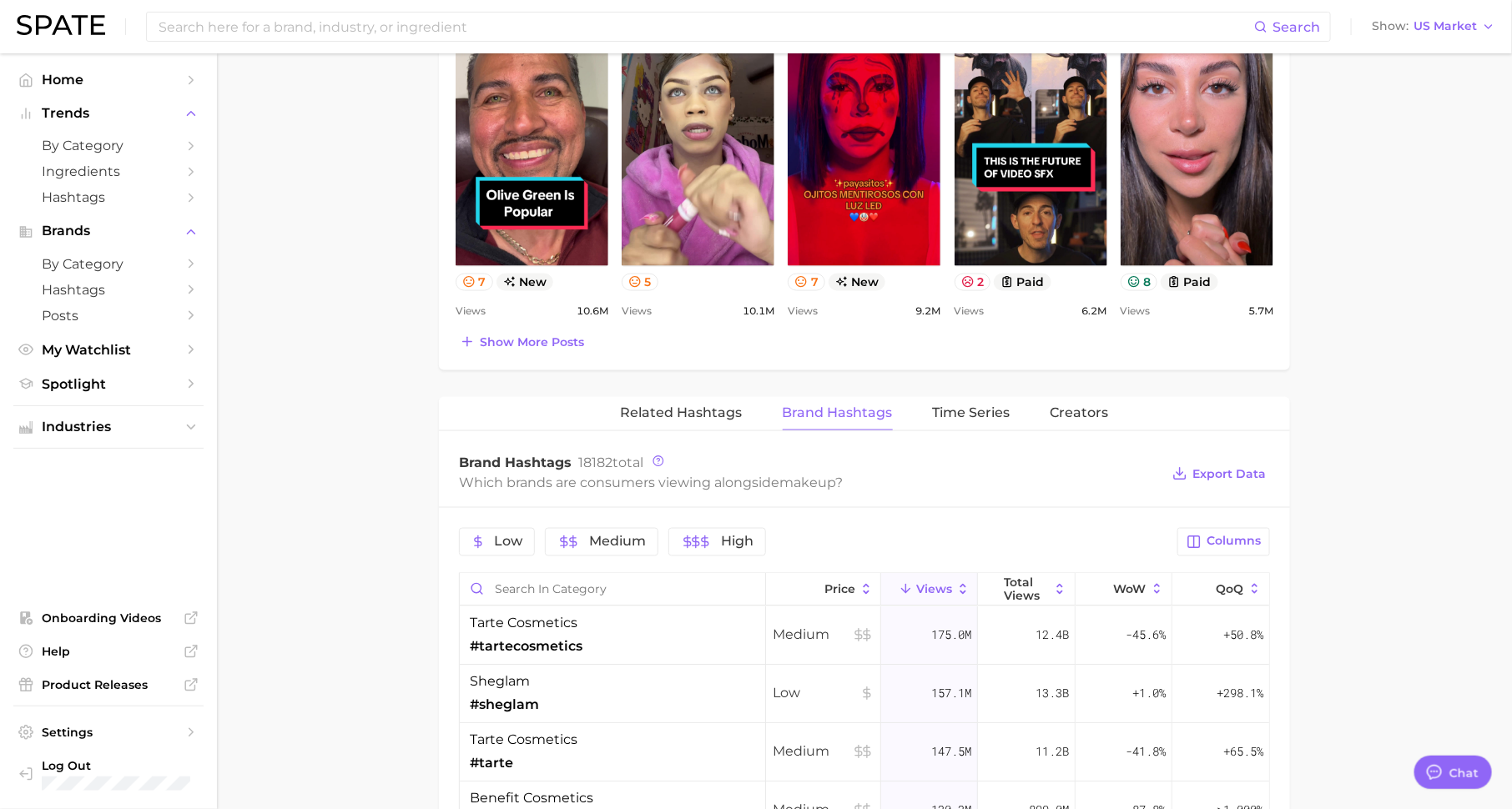
scroll to position [1023, 0]
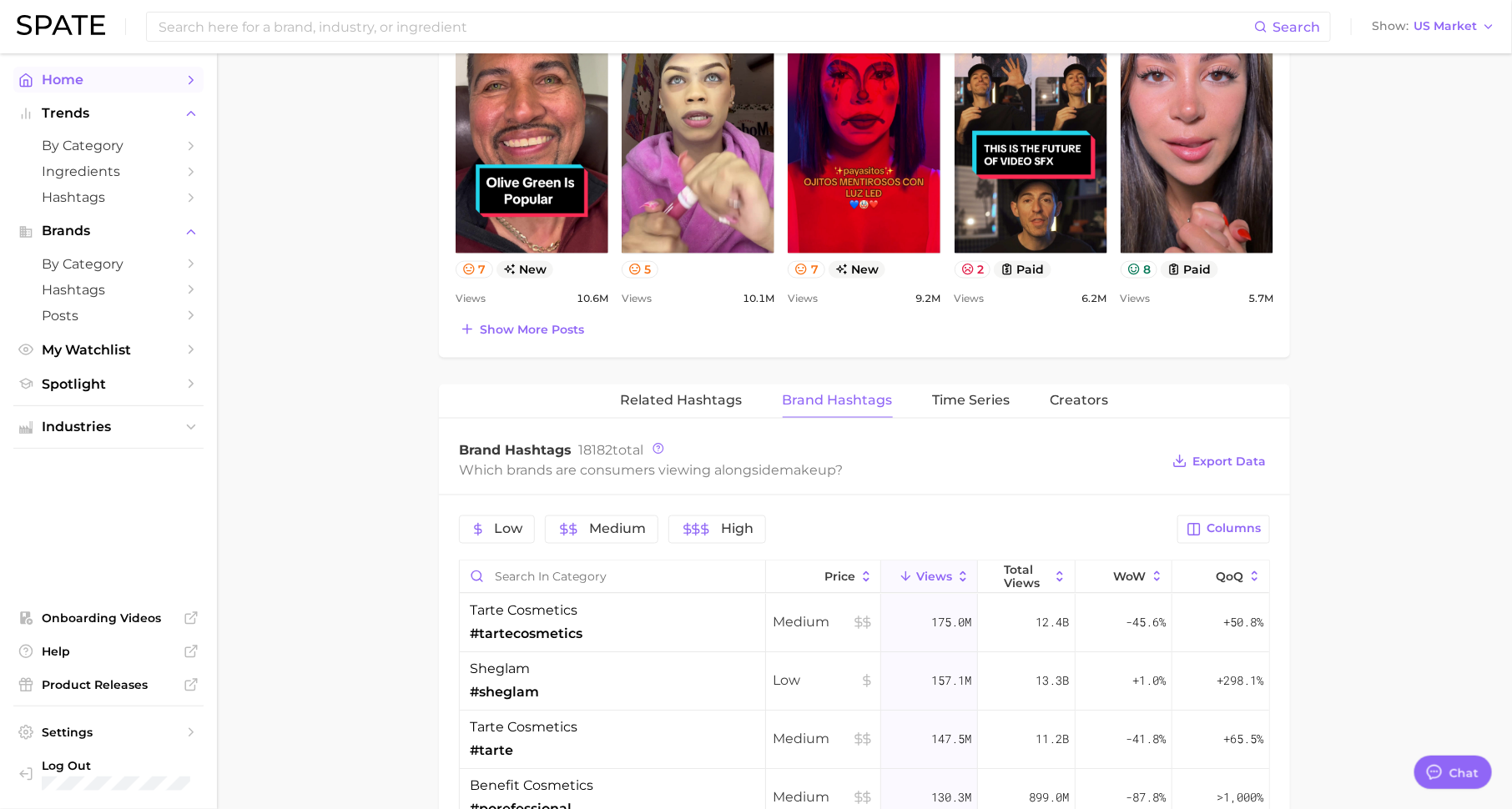
click at [164, 77] on span "Home" at bounding box center [108, 79] width 133 height 16
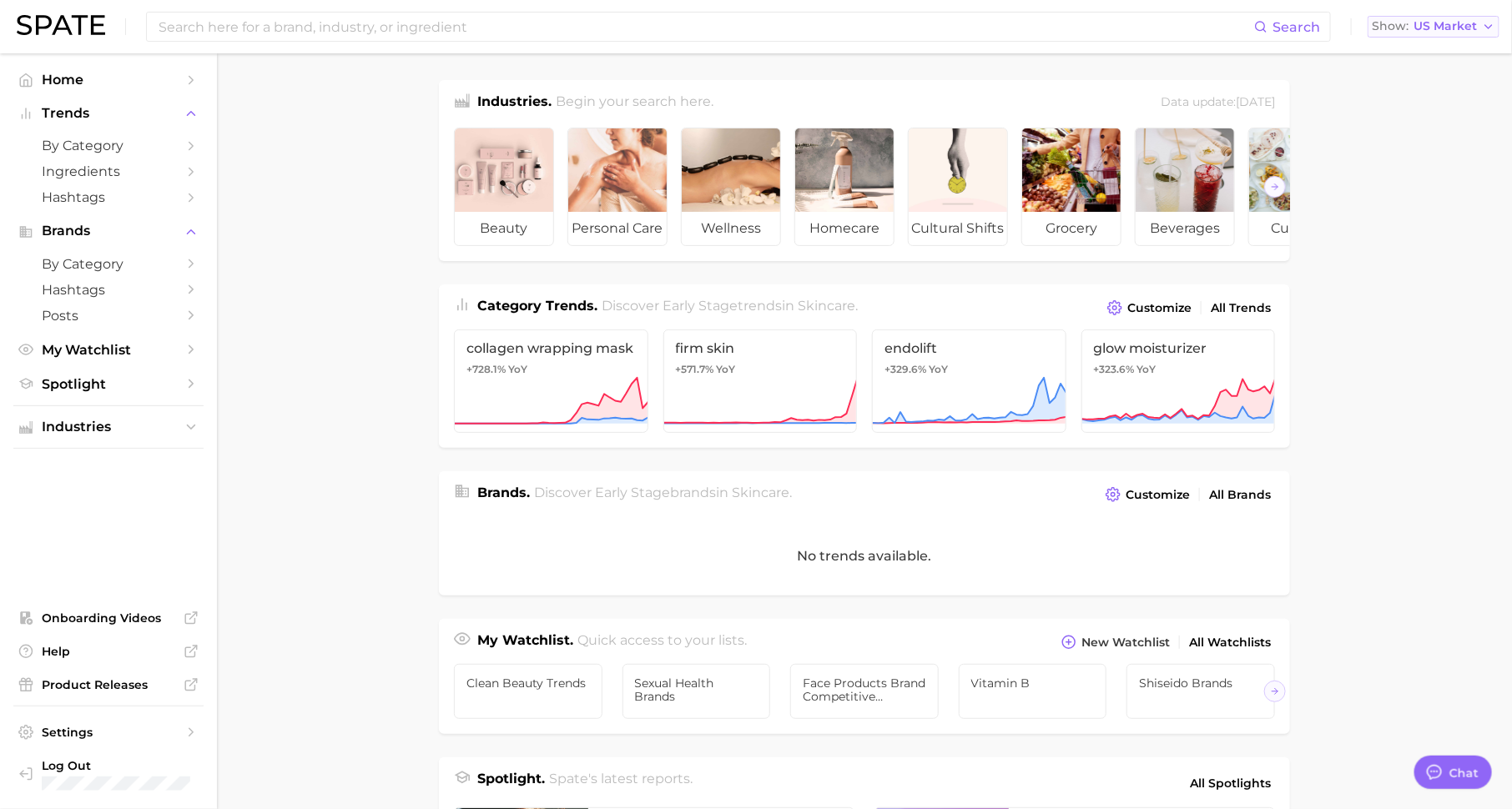
click at [1427, 30] on span "US Market" at bounding box center [1446, 26] width 63 height 9
click at [472, 27] on input at bounding box center [706, 26] width 1098 height 28
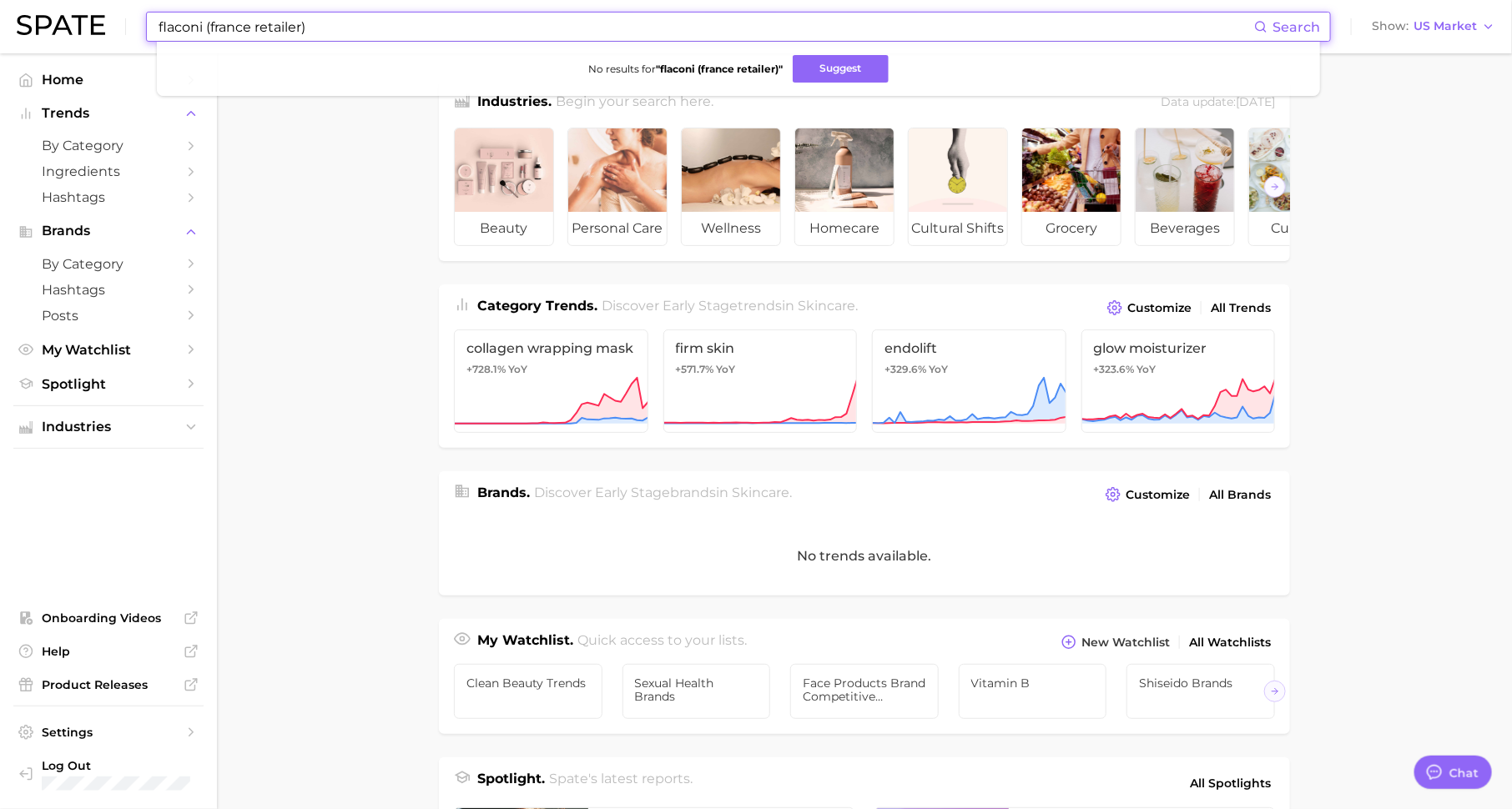
click at [253, 28] on input "flaconi (france retailer)" at bounding box center [706, 26] width 1098 height 28
type input "flaconi (french retailer)"
click at [833, 64] on button "Suggest" at bounding box center [841, 69] width 96 height 28
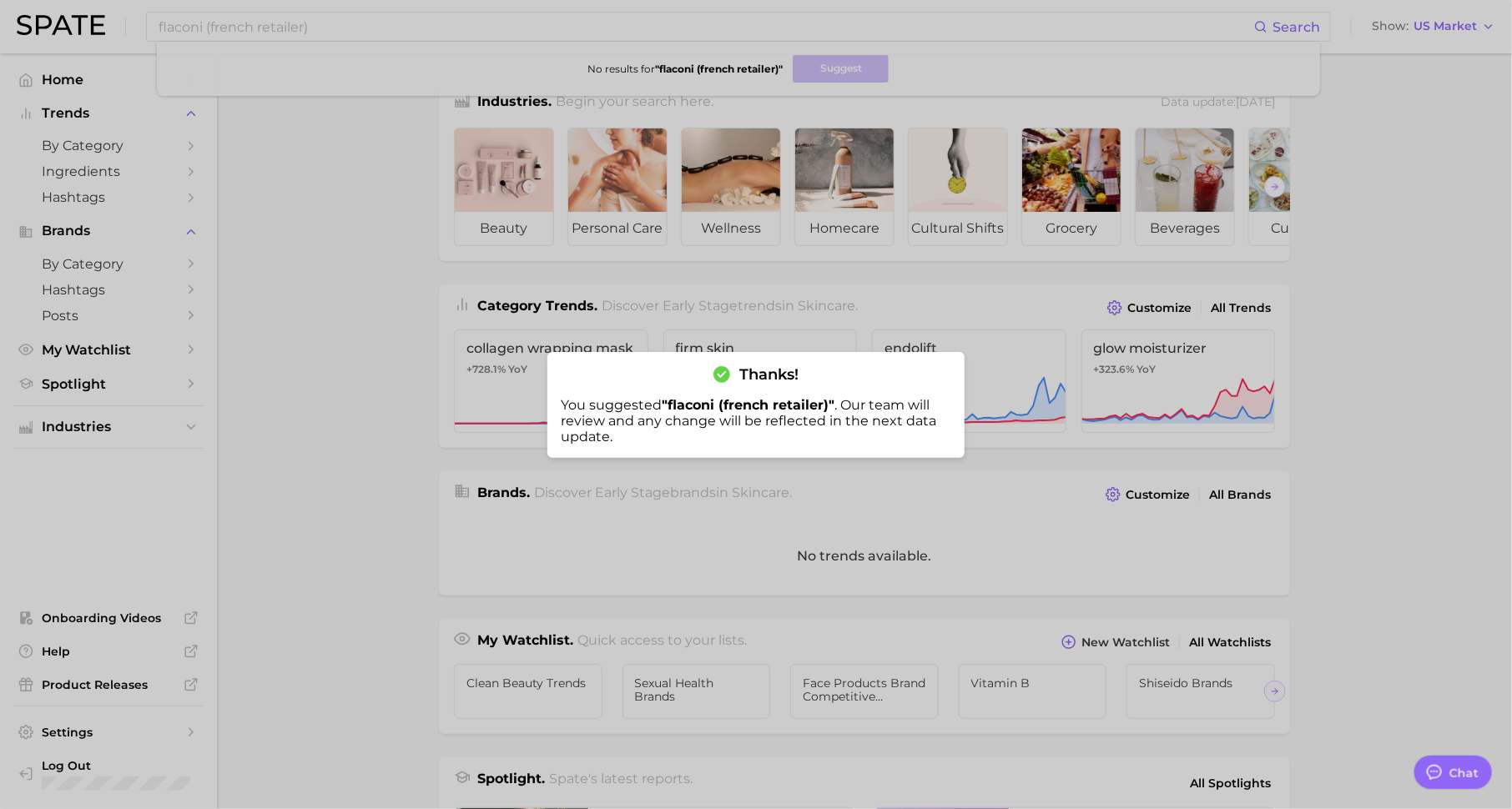
click at [217, 177] on div at bounding box center [756, 404] width 1512 height 809
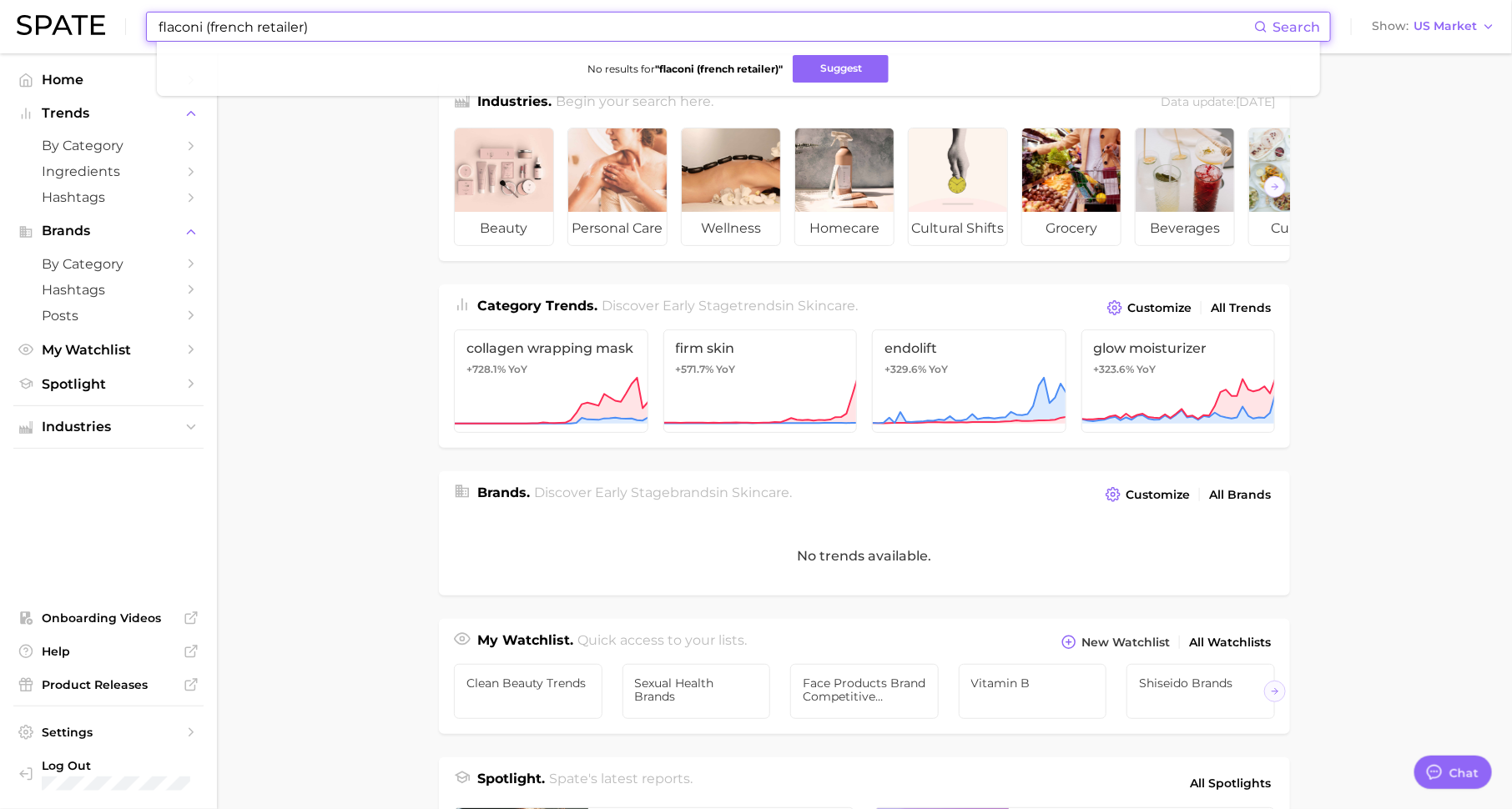
drag, startPoint x: 344, startPoint y: 26, endPoint x: 99, endPoint y: 36, distance: 245.2
click at [99, 36] on div "flaconi (french retailer) Search No results for " flaconi (french retailer) " S…" at bounding box center [756, 26] width 1479 height 53
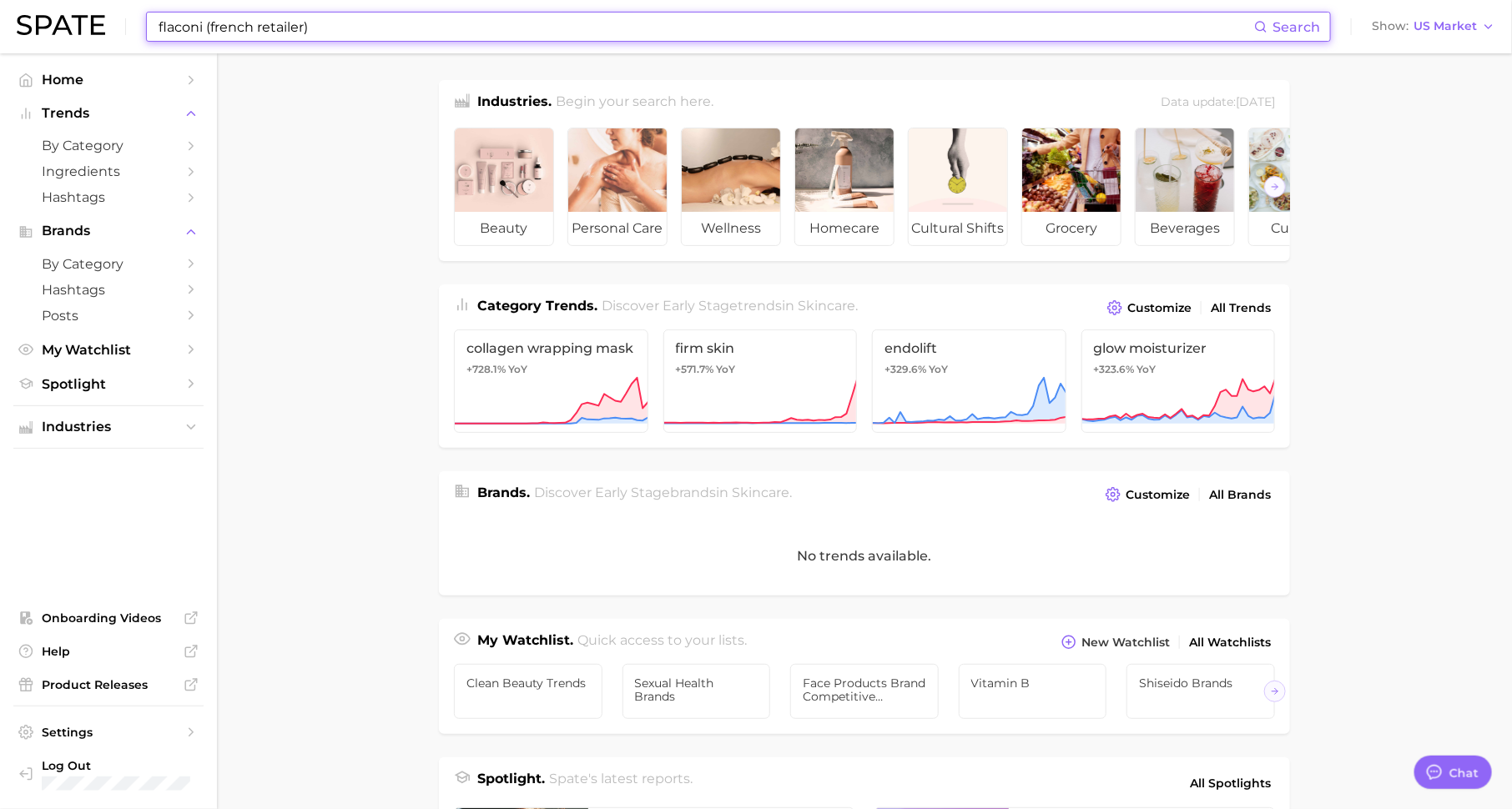
drag, startPoint x: 337, startPoint y: 24, endPoint x: 113, endPoint y: 29, distance: 224.1
click at [112, 29] on div "flaconi (french retailer) Search Show US Market" at bounding box center [756, 26] width 1479 height 53
click at [280, 226] on main "Industries. Begin your search here. Data update: [DATE] beauty personal care we…" at bounding box center [865, 685] width 1295 height 1263
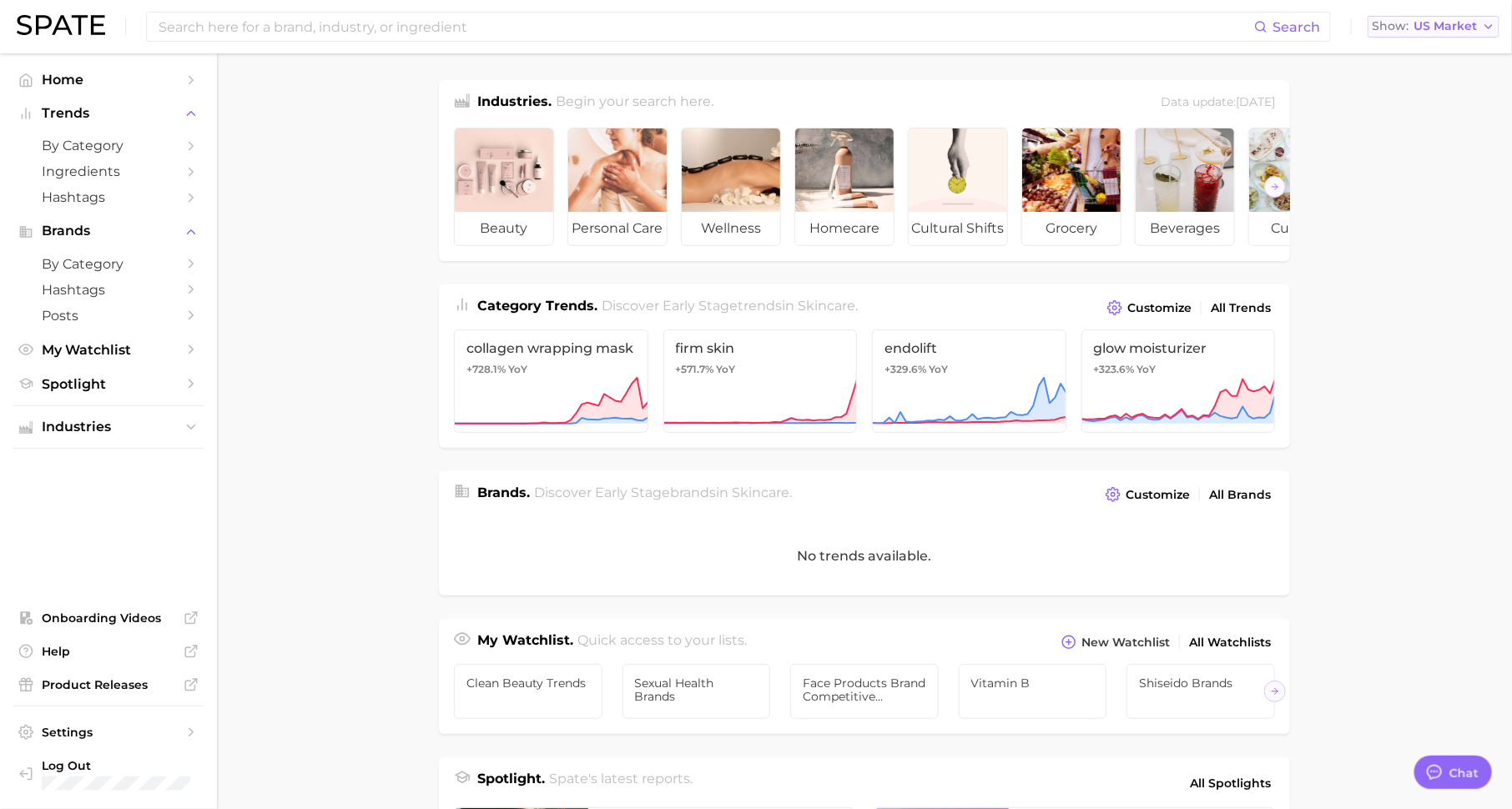
click at [1449, 25] on span "US Market" at bounding box center [1446, 26] width 63 height 9
click at [72, 429] on span "Industries" at bounding box center [108, 427] width 133 height 15
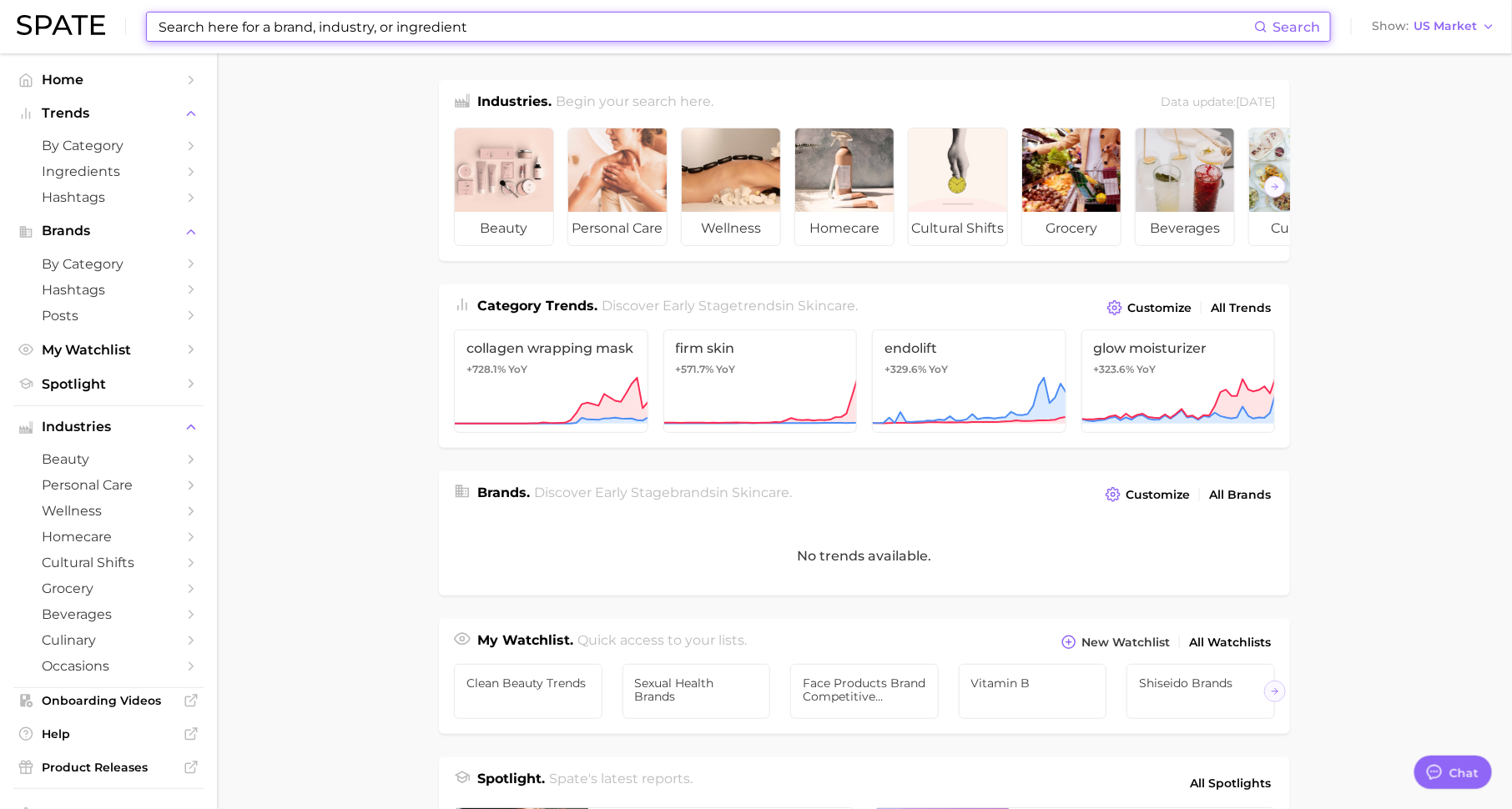
click at [362, 33] on input at bounding box center [706, 26] width 1098 height 28
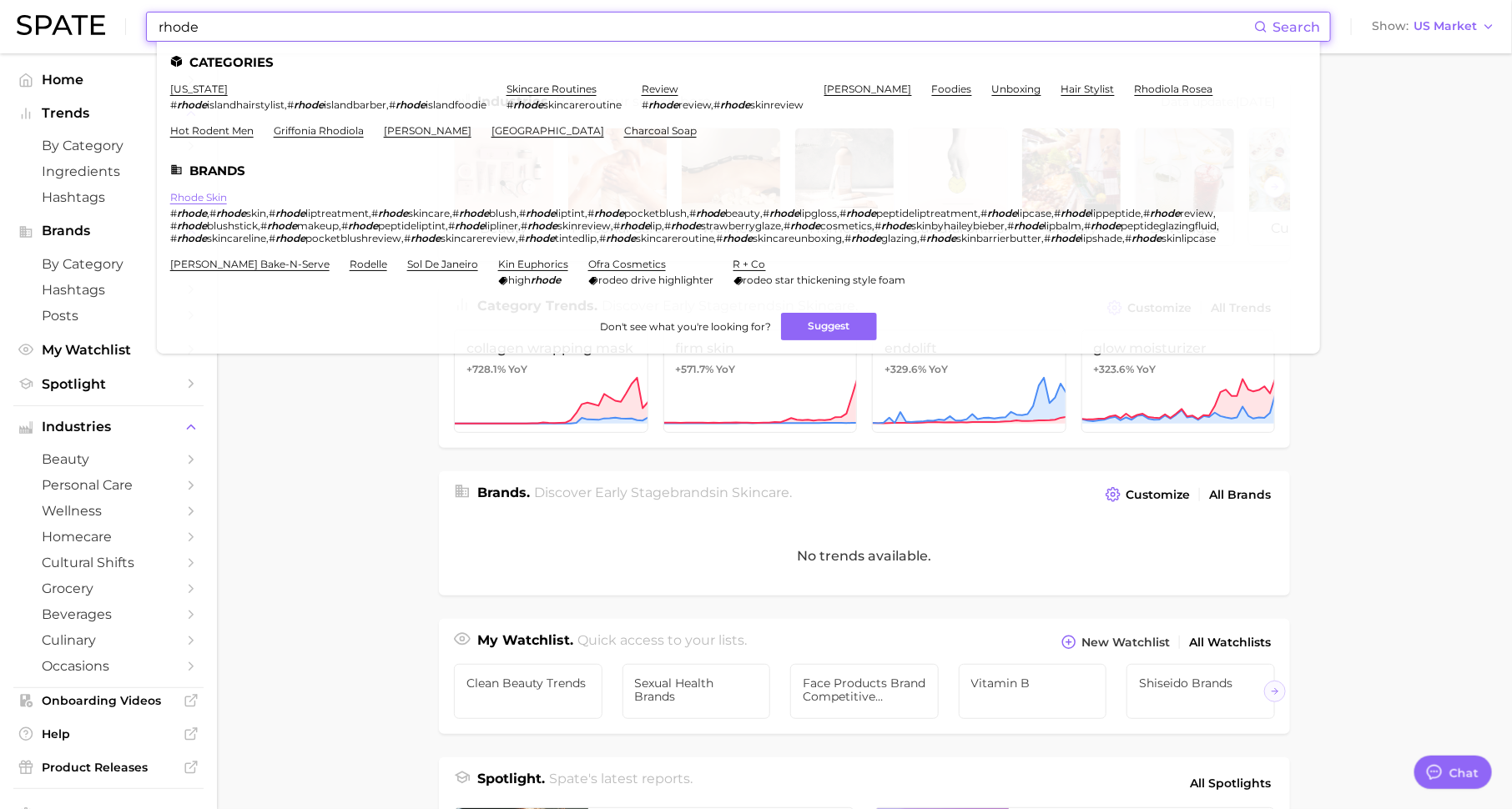
type input "rhode"
click at [213, 200] on link "rhode skin" at bounding box center [198, 197] width 57 height 12
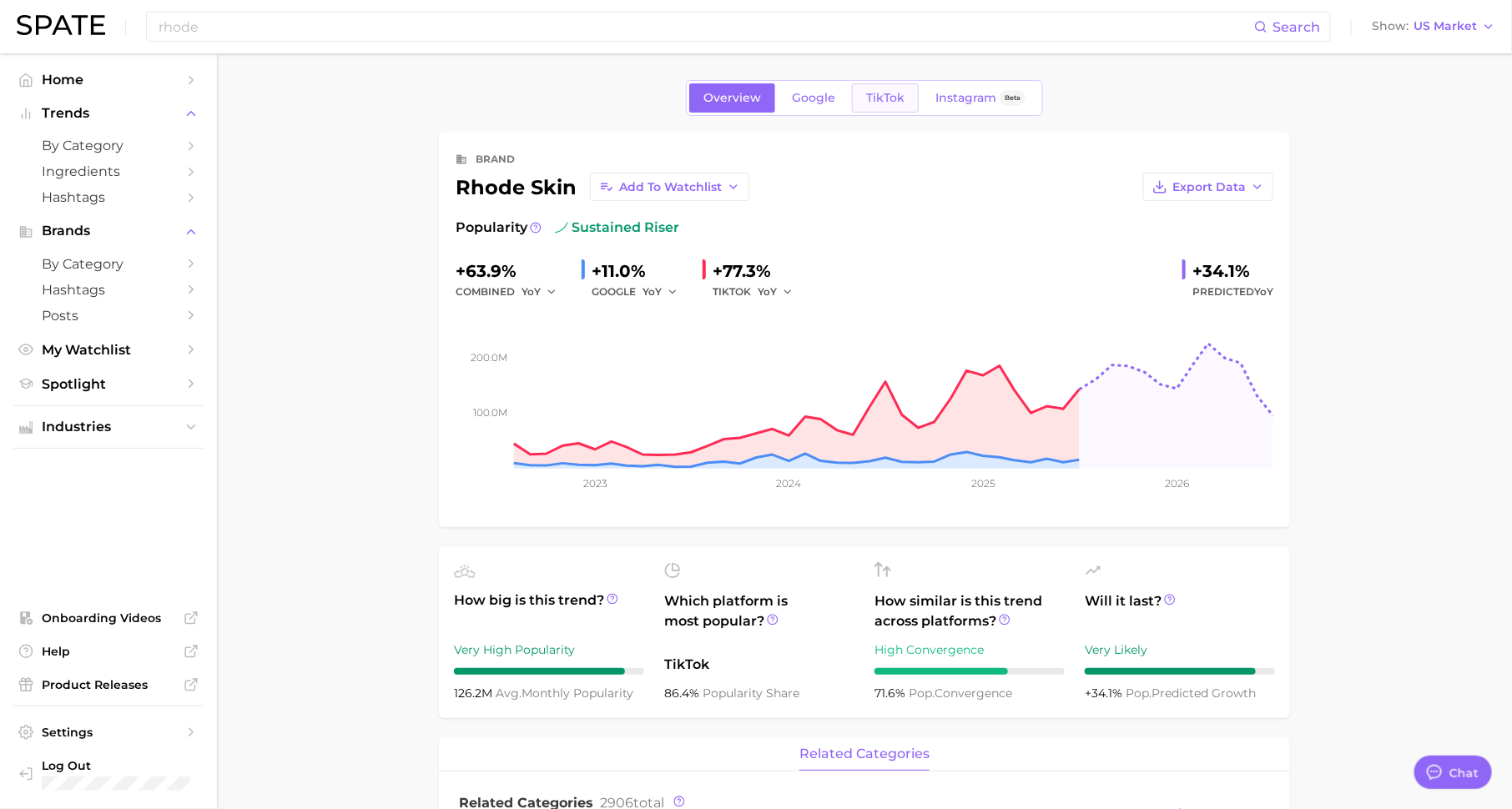
click at [896, 97] on span "TikTok" at bounding box center [885, 97] width 38 height 14
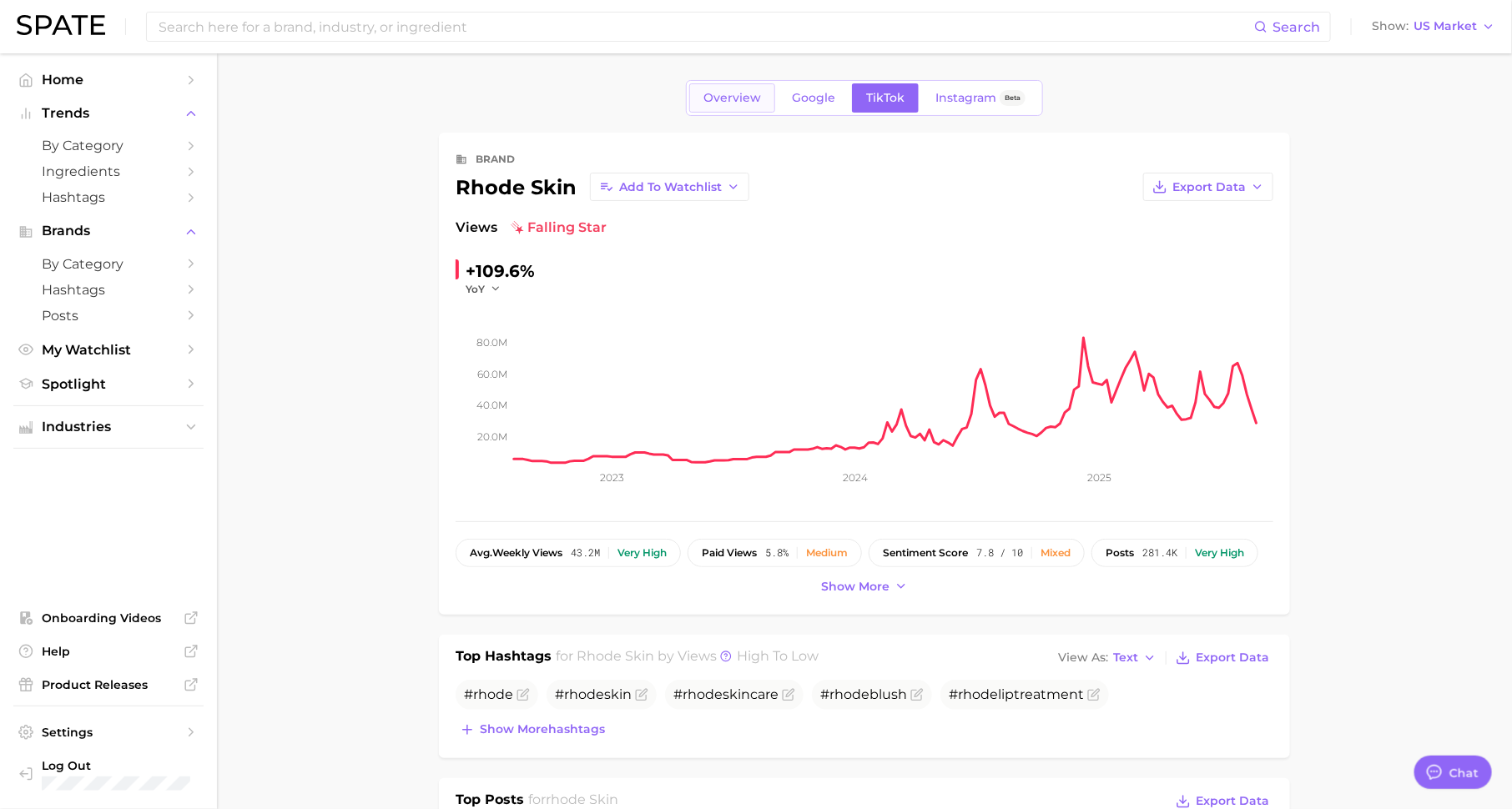
click at [709, 97] on span "Overview" at bounding box center [733, 97] width 58 height 14
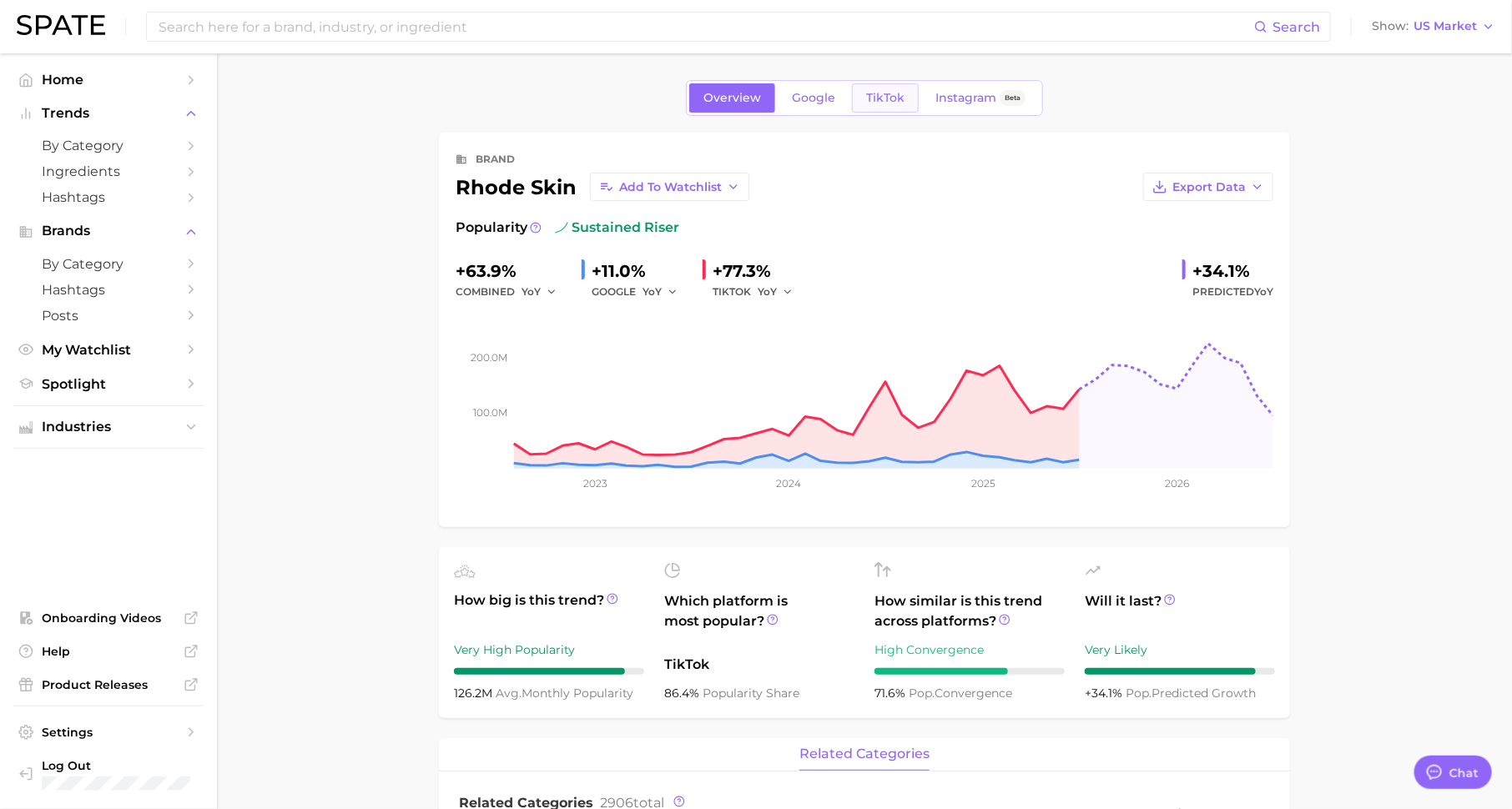
click at [893, 91] on span "TikTok" at bounding box center [885, 97] width 38 height 14
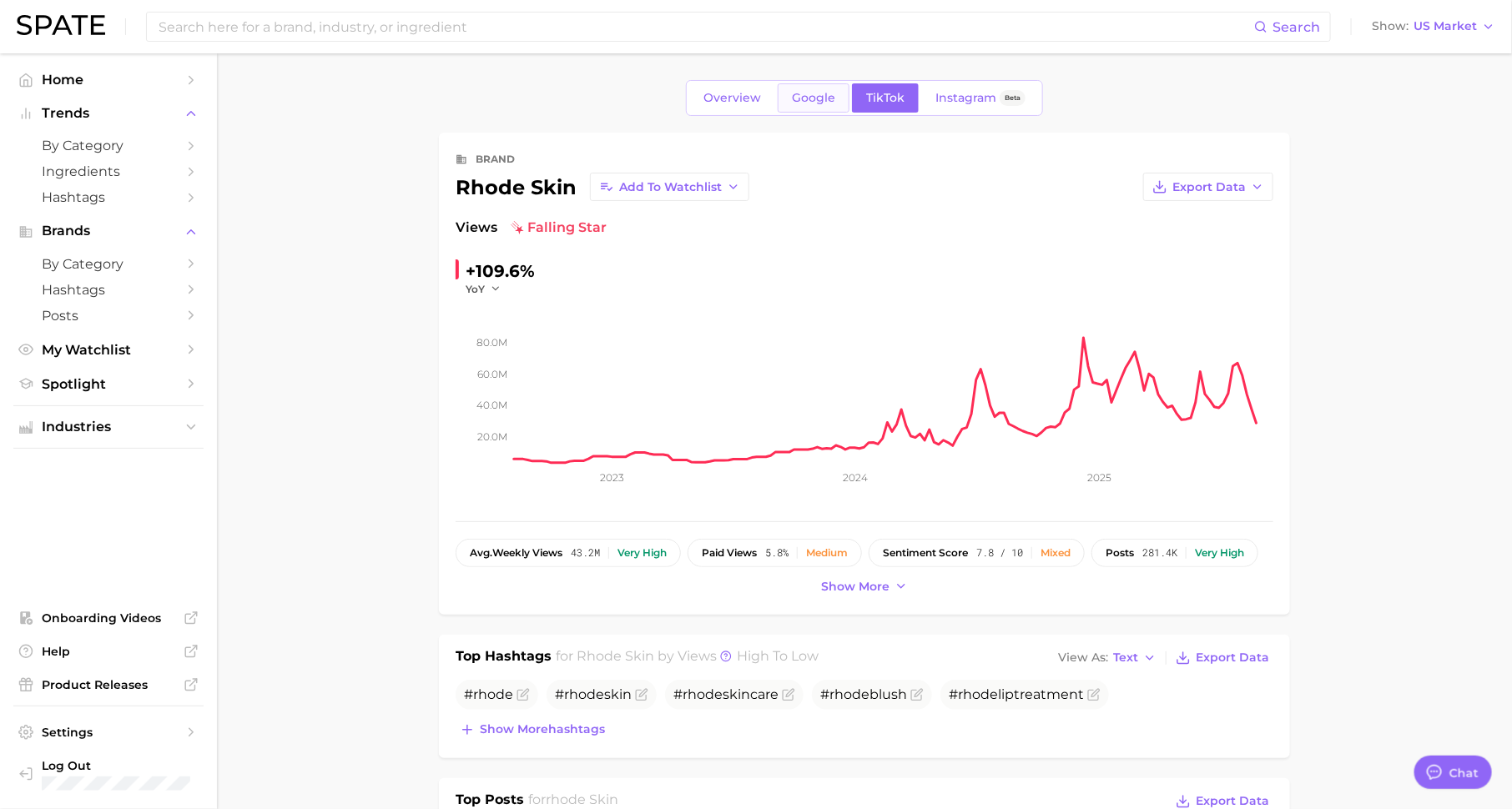
click at [796, 94] on span "Google" at bounding box center [814, 97] width 44 height 14
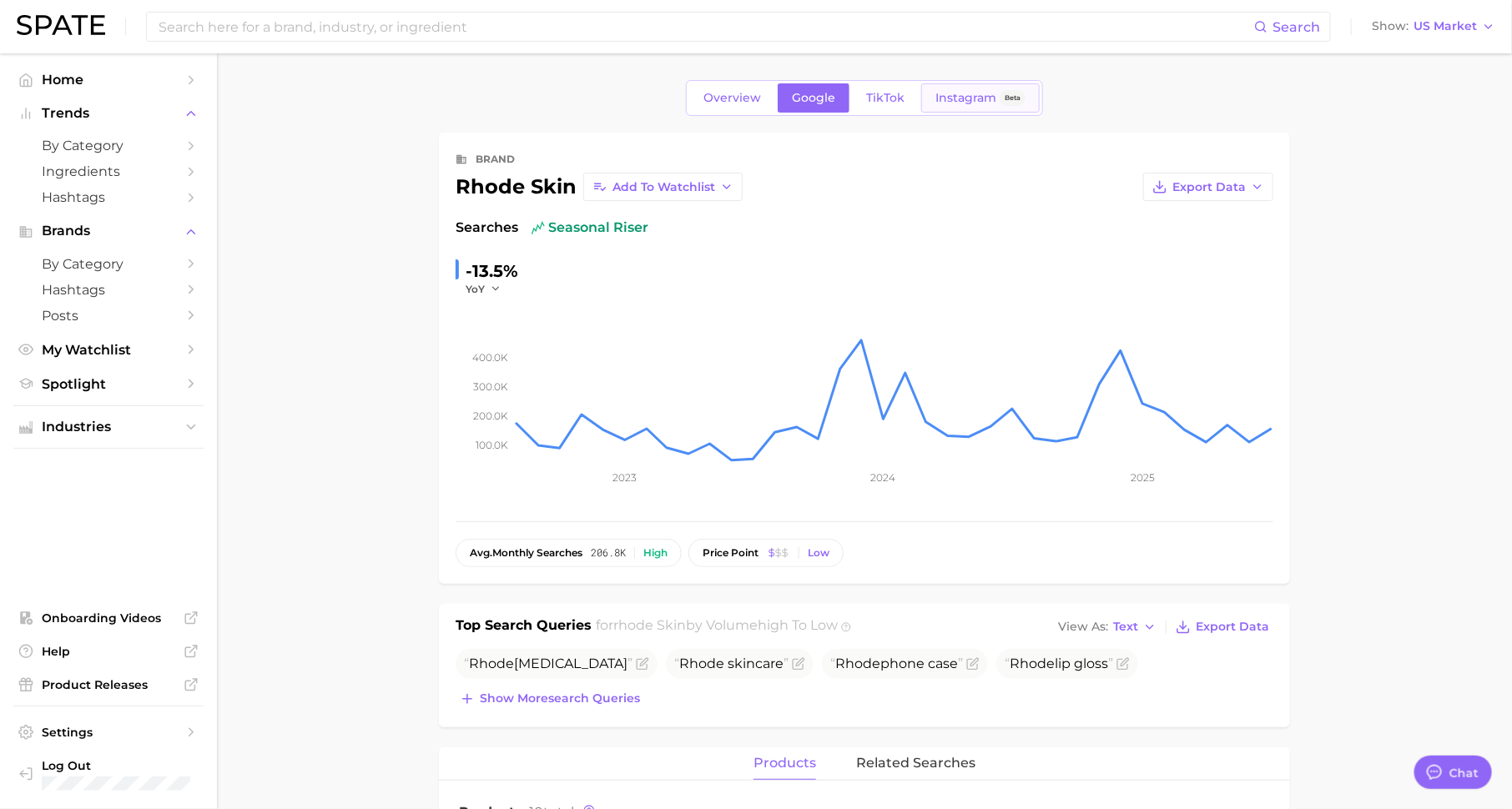
click at [967, 105] on link "Instagram Beta" at bounding box center [980, 97] width 119 height 29
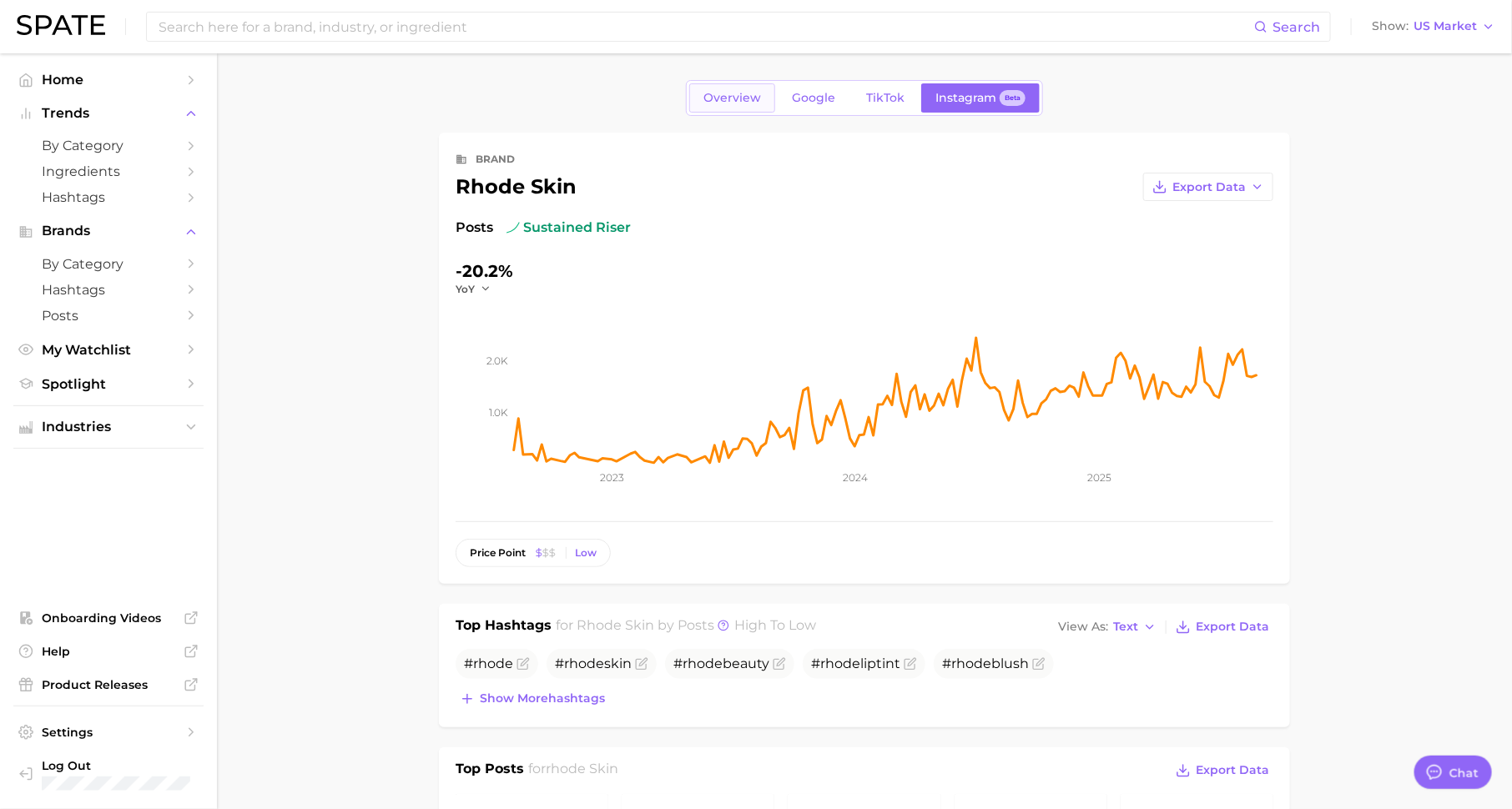
click at [742, 94] on span "Overview" at bounding box center [733, 97] width 58 height 14
